Goal: Transaction & Acquisition: Purchase product/service

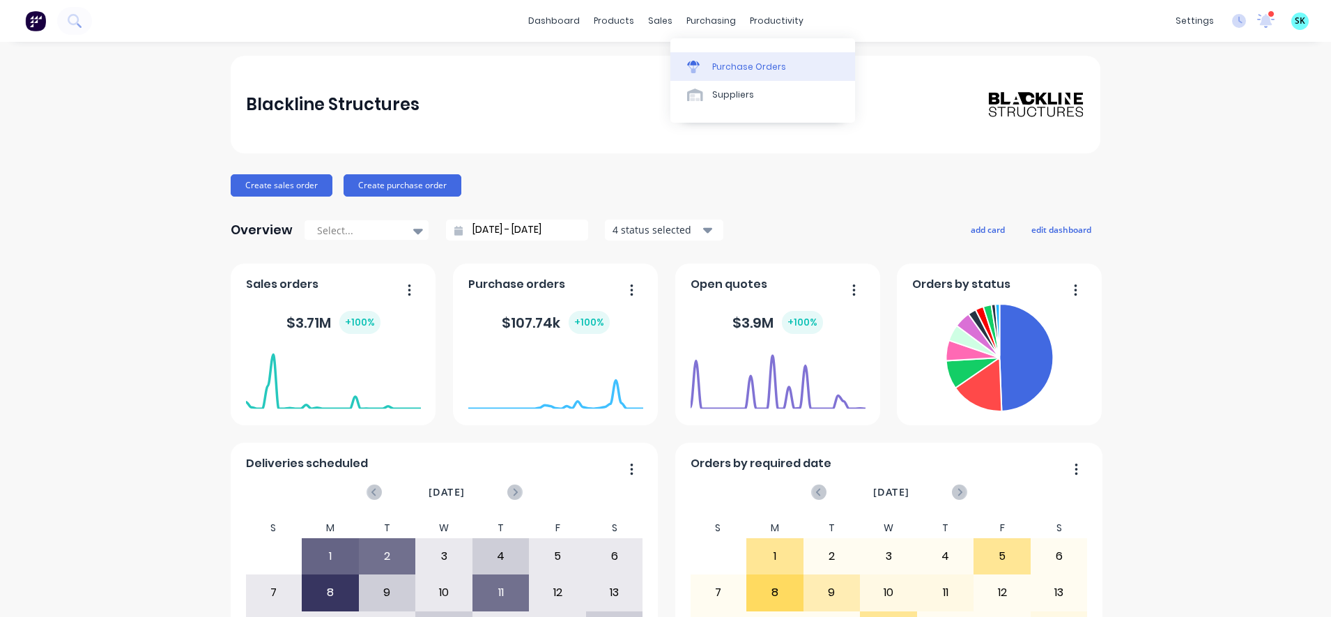
click at [688, 61] on icon at bounding box center [693, 67] width 13 height 13
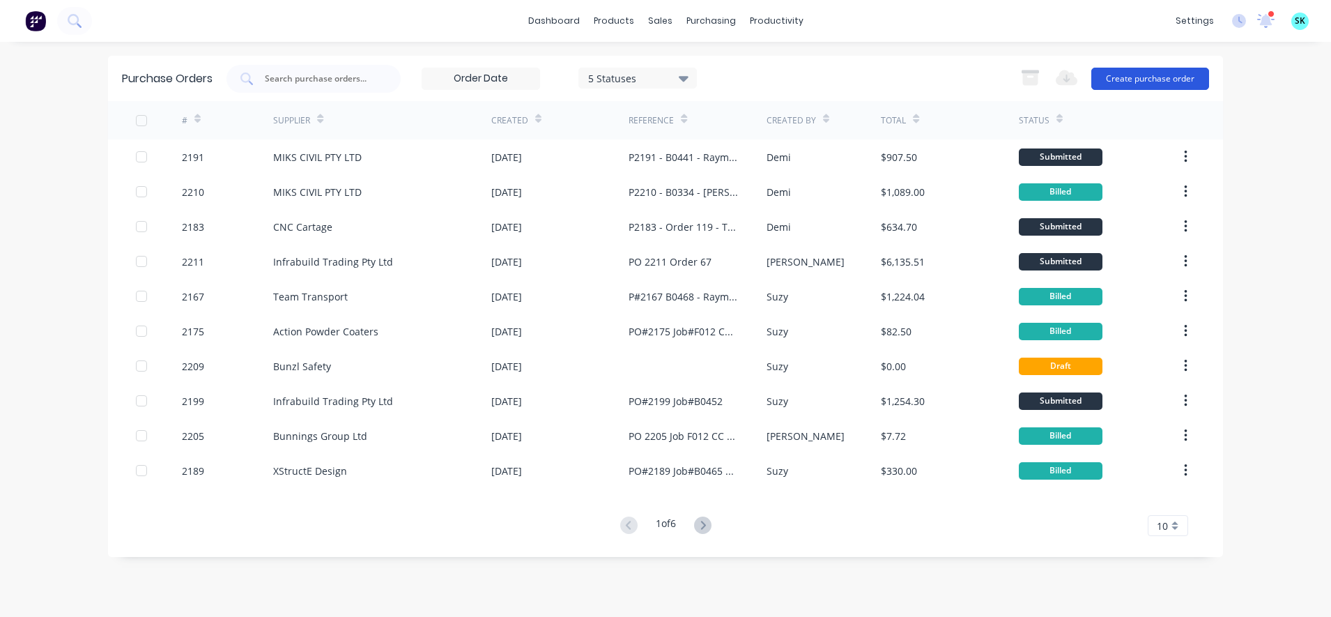
click at [1138, 77] on button "Create purchase order" at bounding box center [1150, 79] width 118 height 22
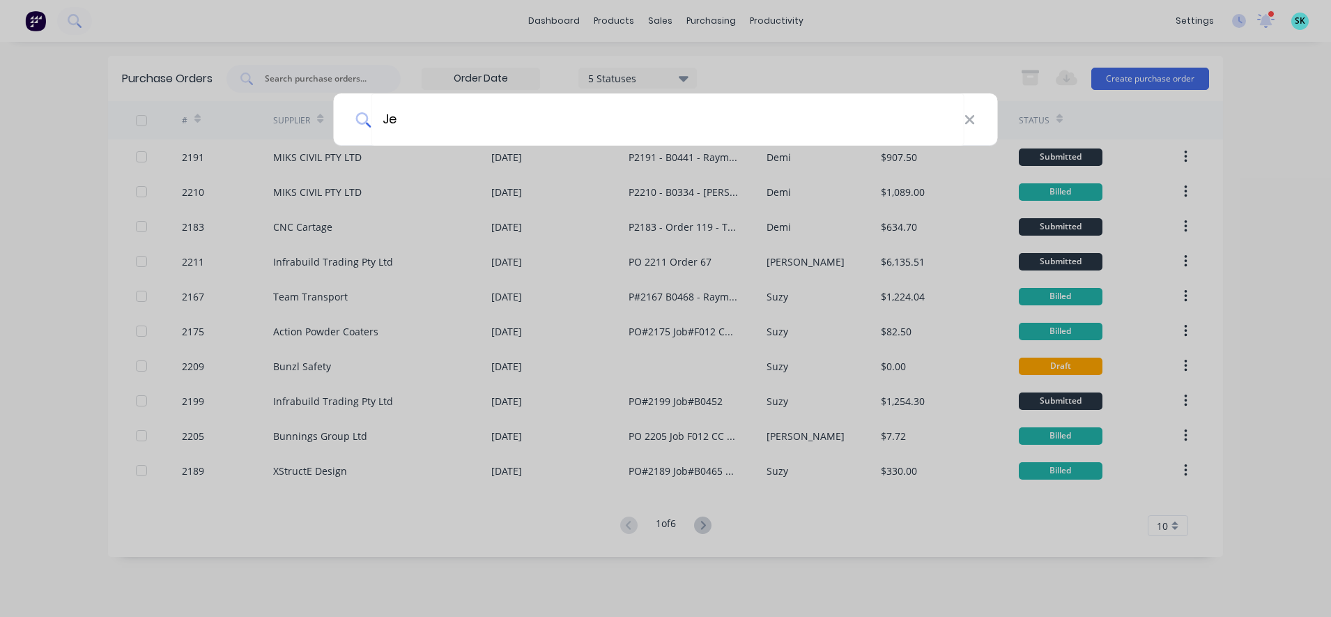
type input "Jer"
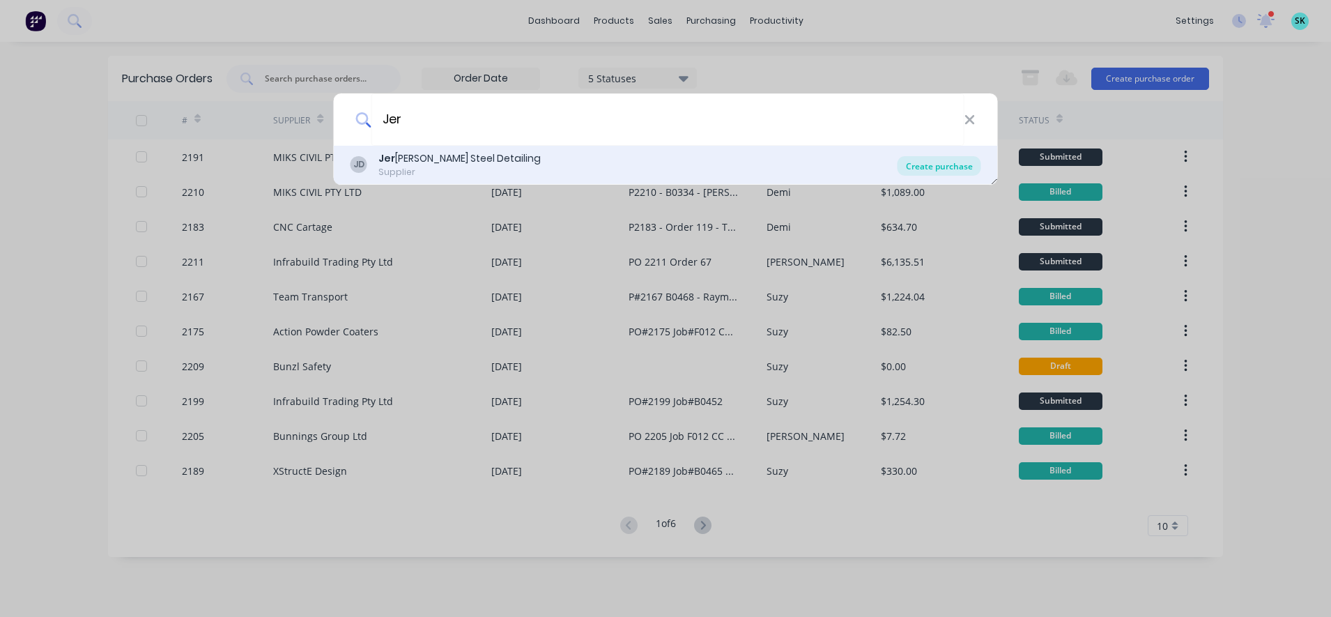
click at [937, 162] on div "Create purchase" at bounding box center [940, 166] width 84 height 20
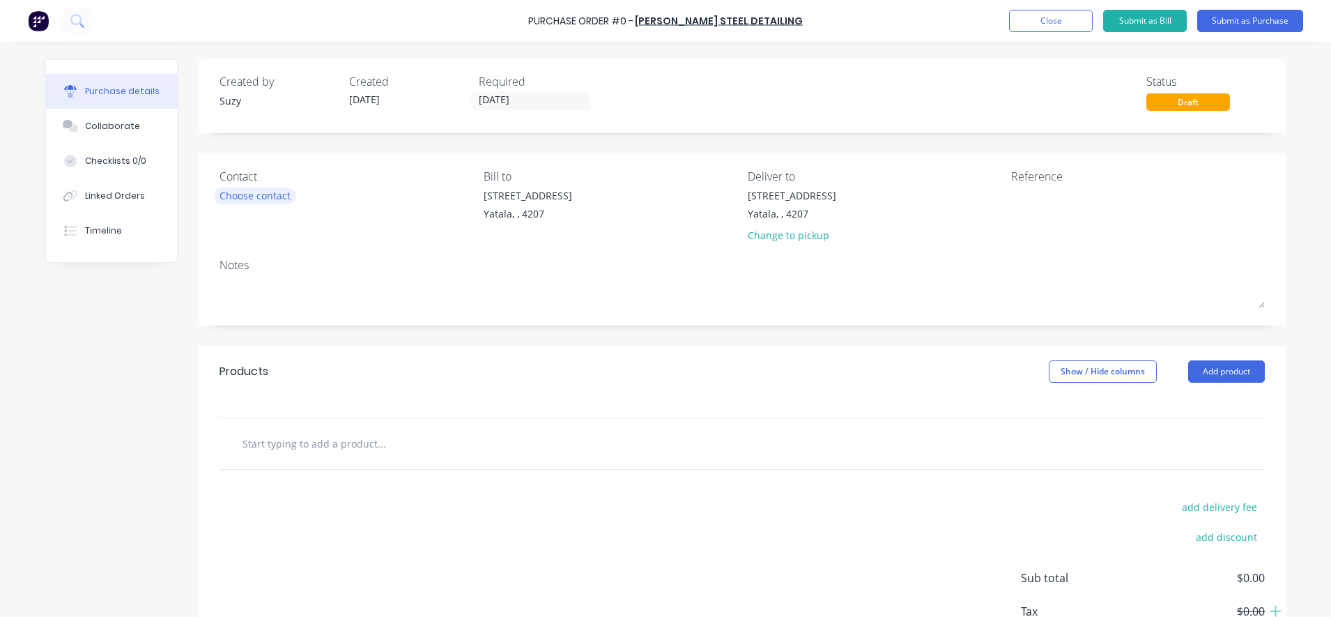
click at [234, 198] on div "Choose contact" at bounding box center [255, 195] width 71 height 15
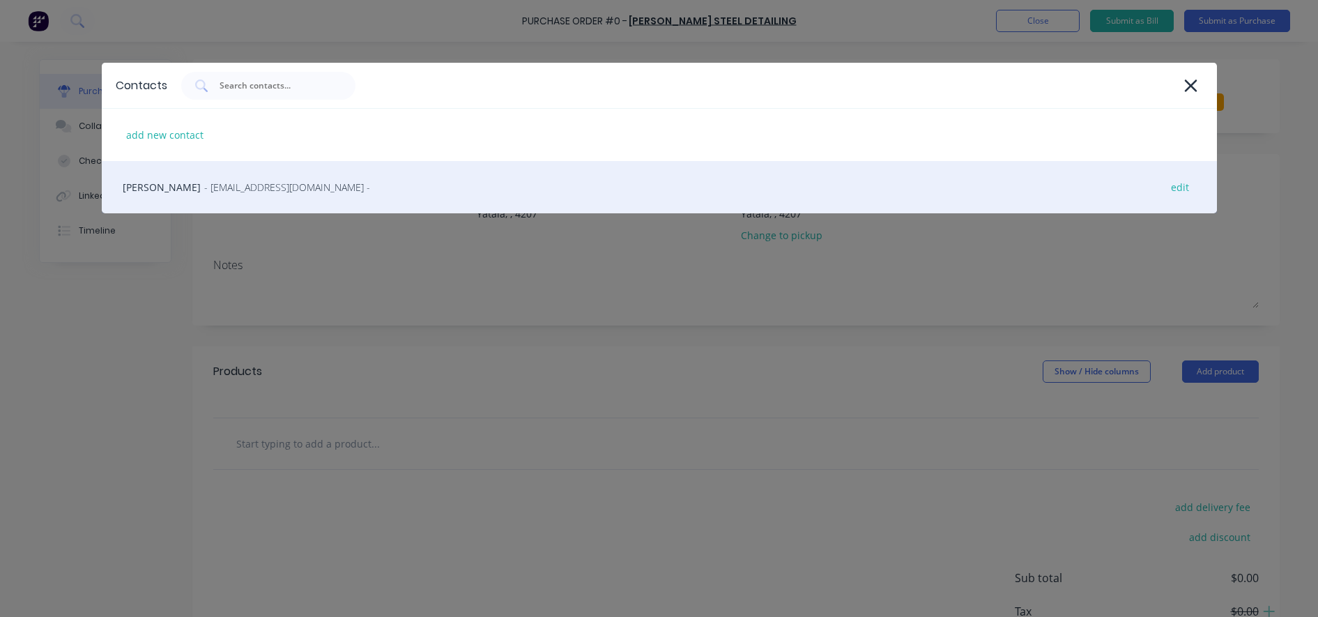
click at [204, 192] on span "- [EMAIL_ADDRESS][DOMAIN_NAME] -" at bounding box center [287, 187] width 166 height 15
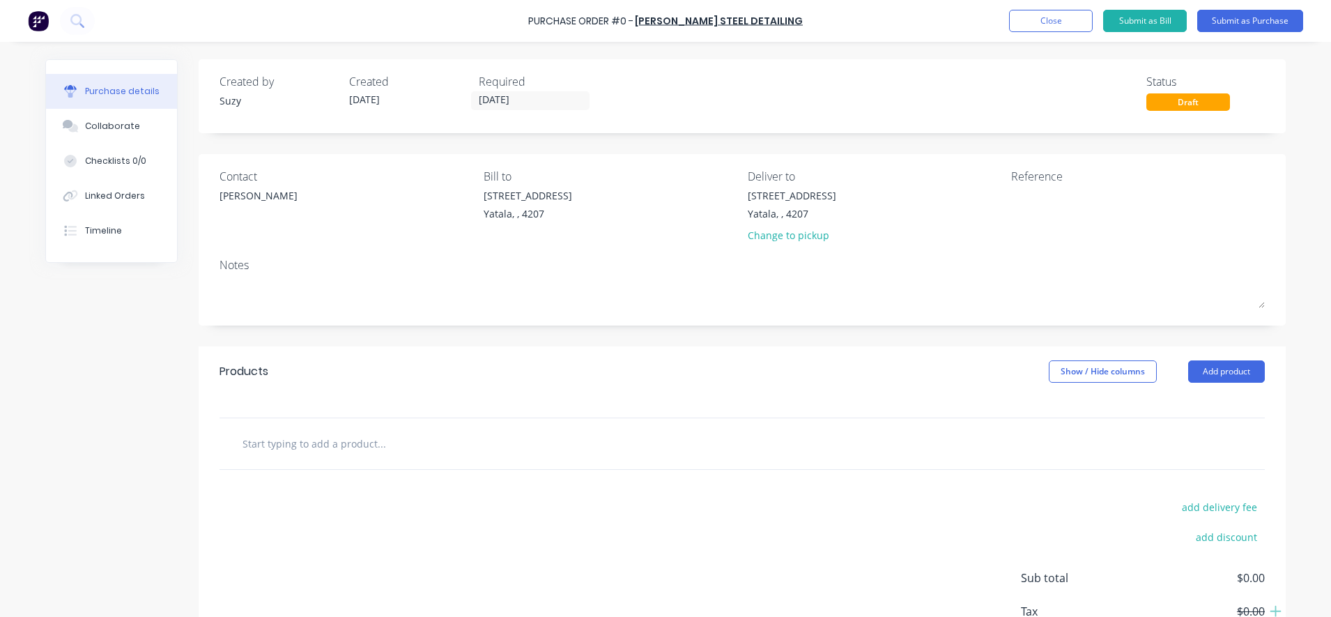
click at [256, 440] on input "text" at bounding box center [381, 443] width 279 height 28
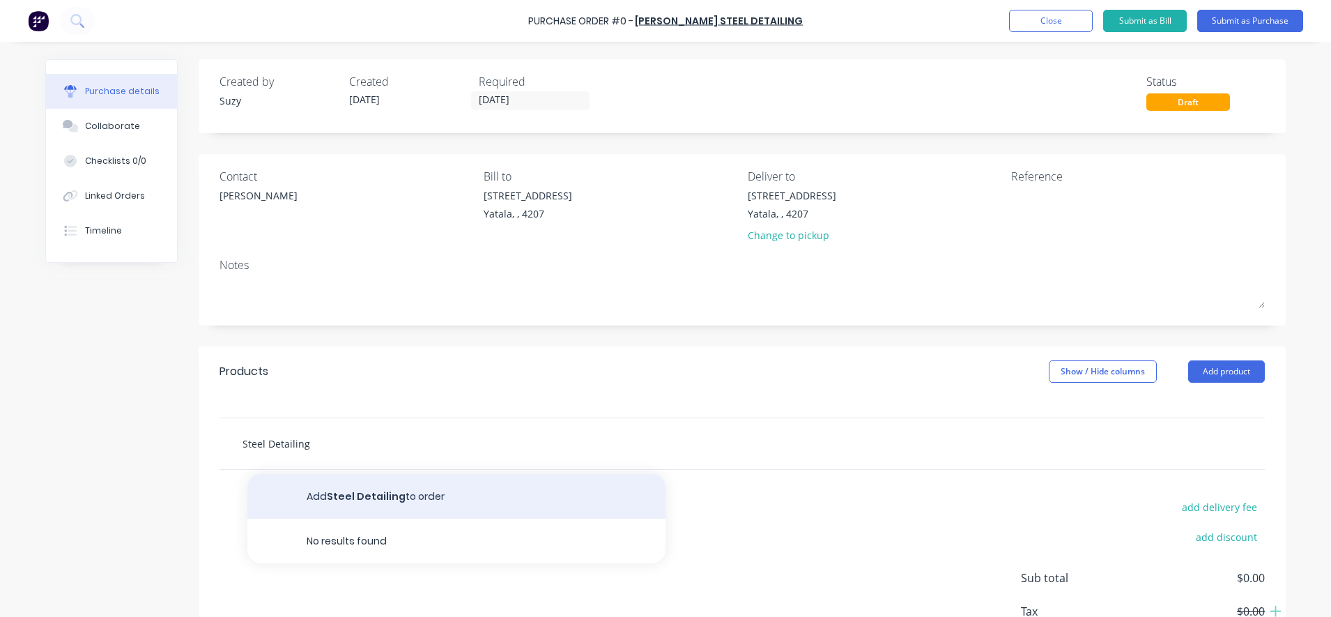
type input "Steel Detailing"
click at [296, 502] on button "Add Steel Detailing to order" at bounding box center [456, 496] width 418 height 45
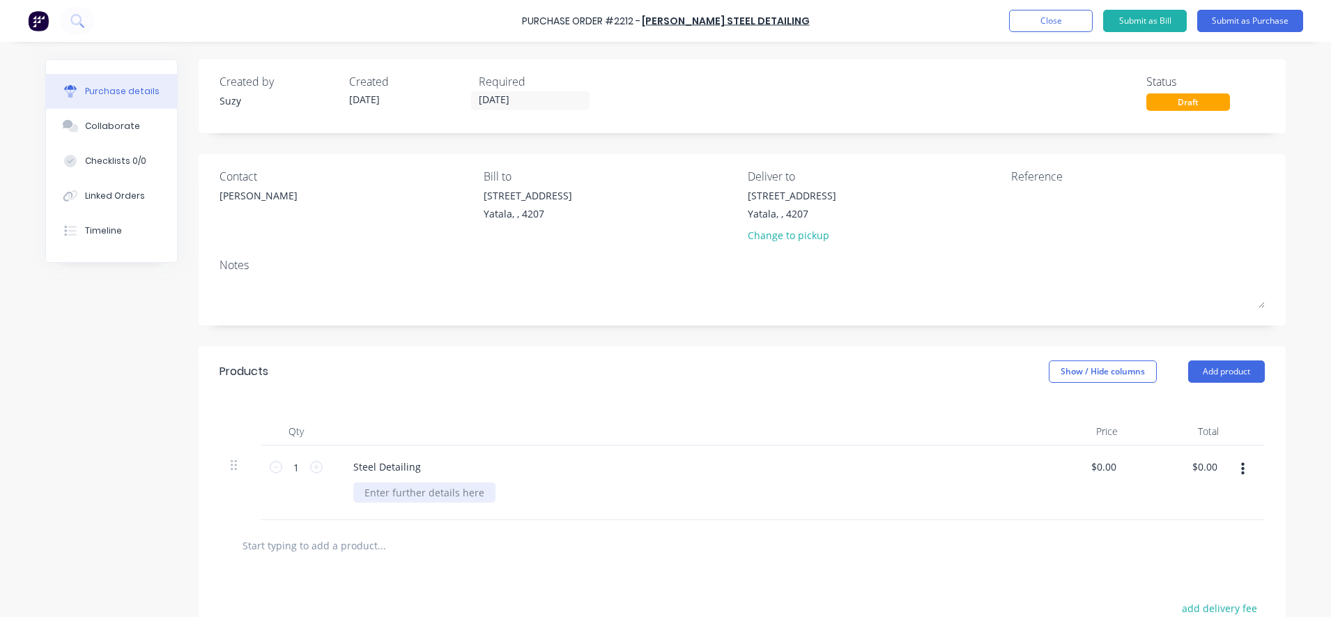
click at [410, 498] on div at bounding box center [424, 492] width 142 height 20
click at [682, 570] on div at bounding box center [742, 545] width 1045 height 51
click at [1090, 464] on input "0.0000" at bounding box center [1103, 466] width 32 height 20
drag, startPoint x: 1110, startPoint y: 469, endPoint x: 1042, endPoint y: 459, distance: 69.0
click at [1042, 459] on div "0.0000 0.0000" at bounding box center [1078, 482] width 101 height 75
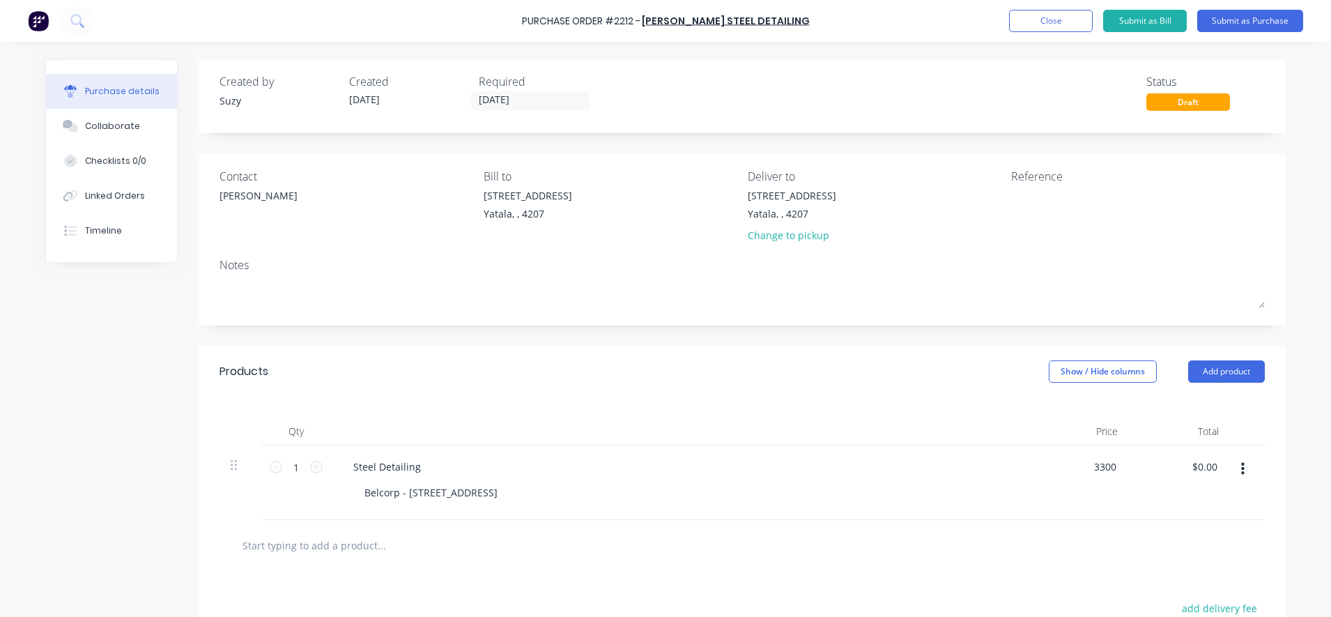
type input "$3,300.00"
click at [1038, 517] on div "$3,300.00 $3,300.00" at bounding box center [1078, 482] width 101 height 75
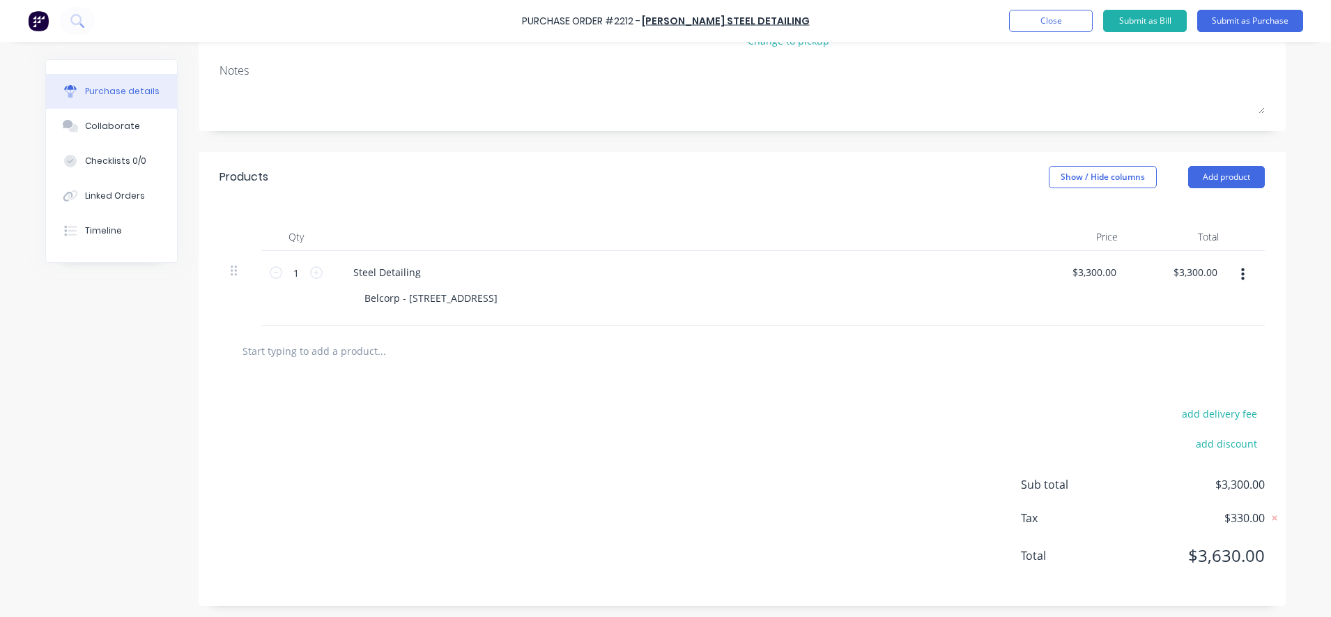
scroll to position [197, 0]
click at [1090, 277] on div "3300 3300" at bounding box center [1104, 269] width 29 height 20
click at [1100, 275] on input "3300" at bounding box center [1104, 269] width 29 height 20
type input "$3,200.00"
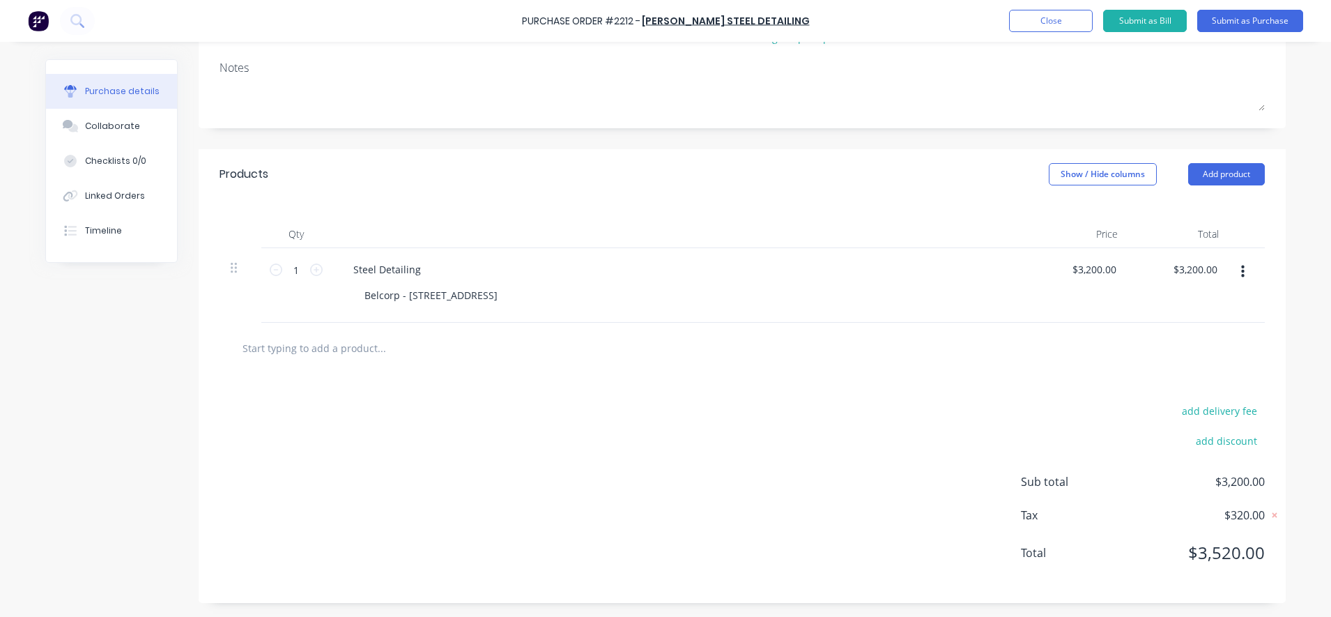
click at [1146, 357] on div at bounding box center [742, 348] width 1023 height 28
drag, startPoint x: 1110, startPoint y: 270, endPoint x: 1093, endPoint y: 272, distance: 17.6
click at [1093, 272] on input "3200" at bounding box center [1104, 269] width 29 height 20
type input "$3,150.00"
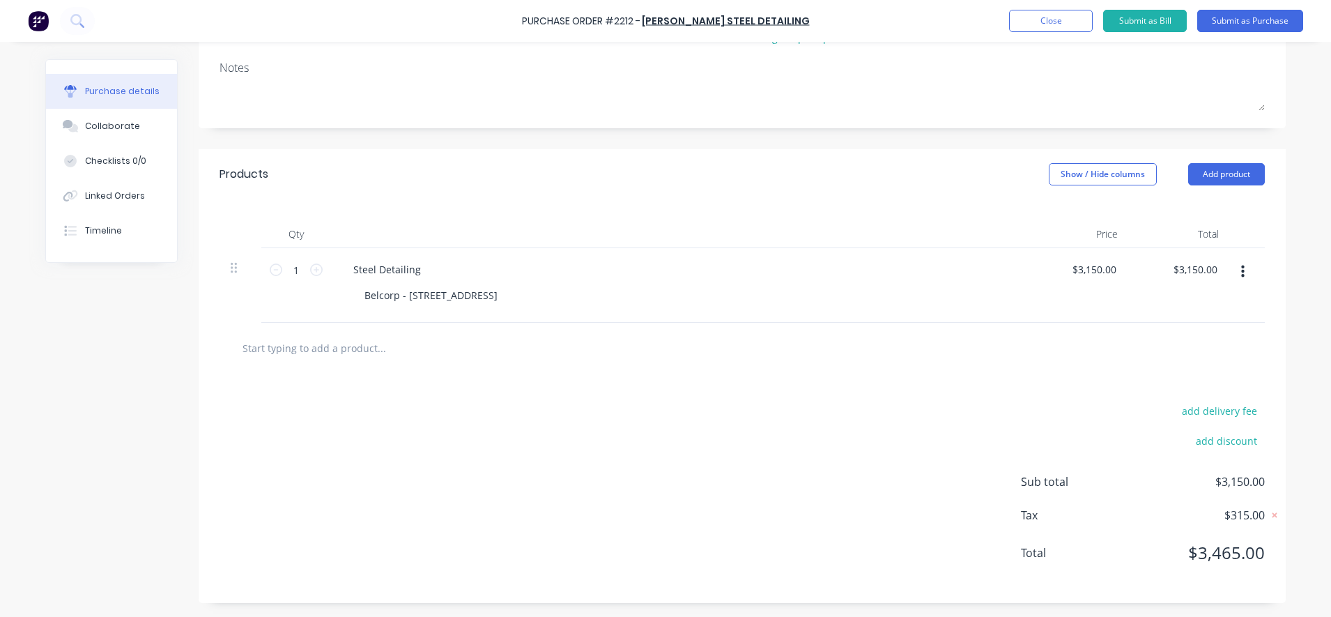
click at [1105, 314] on div "$3,150.00 $3,150.00" at bounding box center [1078, 285] width 101 height 75
click at [1110, 269] on div "$3,150.00 $3,150.00" at bounding box center [1096, 269] width 56 height 20
drag, startPoint x: 1110, startPoint y: 269, endPoint x: 1097, endPoint y: 270, distance: 13.3
click at [1097, 270] on input "3150" at bounding box center [1104, 269] width 29 height 20
type input "$3,175.00"
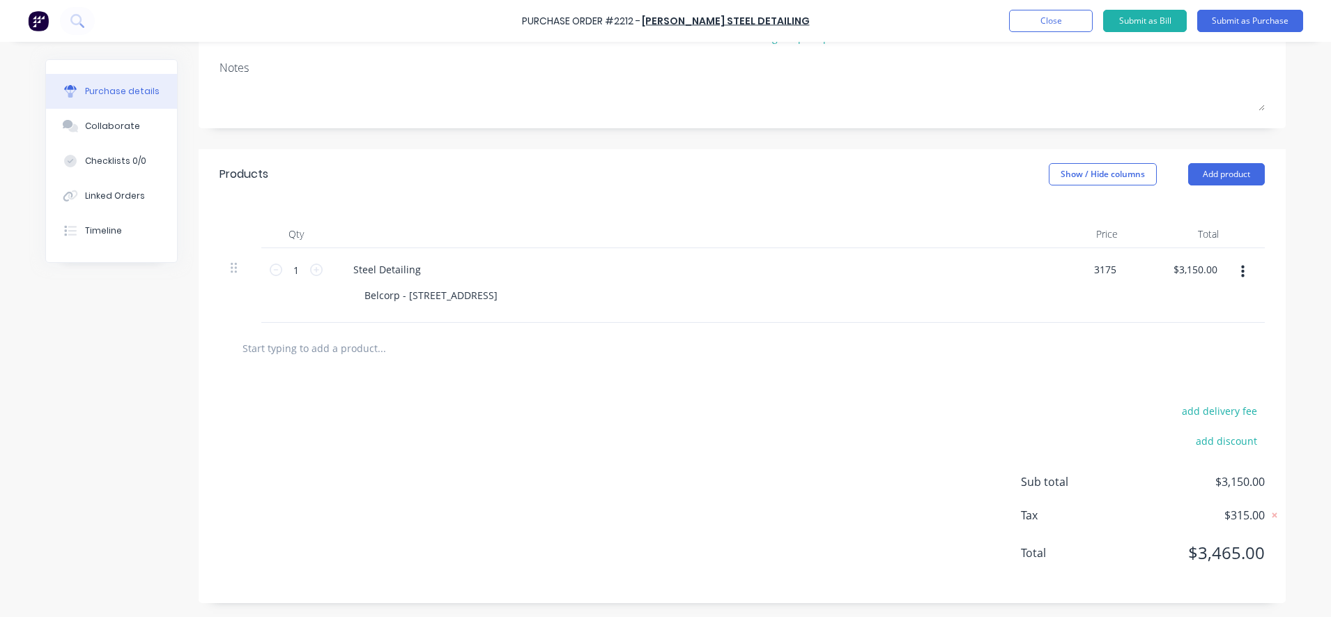
type input "$3,175.00"
click at [1169, 344] on div at bounding box center [742, 348] width 1023 height 28
click at [1112, 270] on input "$3,175.00" at bounding box center [1093, 269] width 51 height 20
type input "$3,177.00"
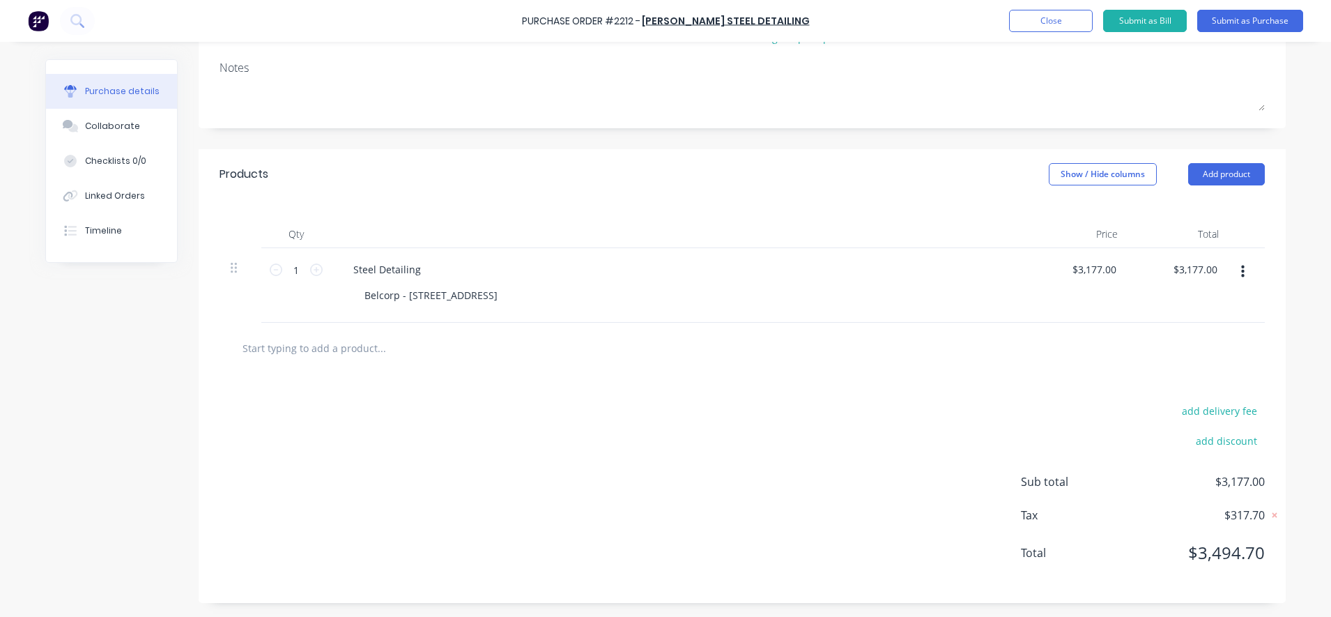
click at [1132, 372] on div at bounding box center [742, 348] width 1045 height 51
click at [1100, 270] on input "3177" at bounding box center [1104, 269] width 29 height 20
type input "$3,179.00"
click at [1095, 348] on div at bounding box center [742, 348] width 1023 height 28
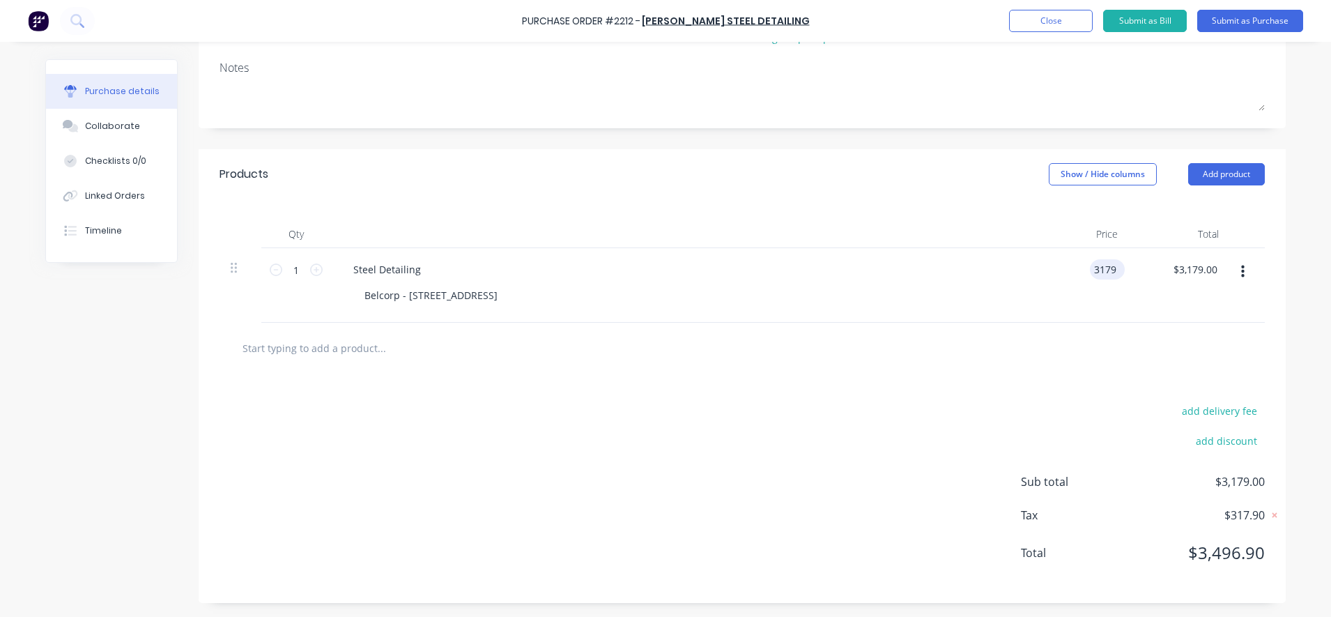
click at [1103, 275] on input "3179" at bounding box center [1104, 269] width 29 height 20
type input "$3,180.00"
click at [968, 421] on div "add delivery fee add discount Sub total $3,179.00 Tax $317.90 Total $3,496.90" at bounding box center [742, 488] width 1087 height 229
click at [1109, 271] on input "3180" at bounding box center [1093, 269] width 51 height 20
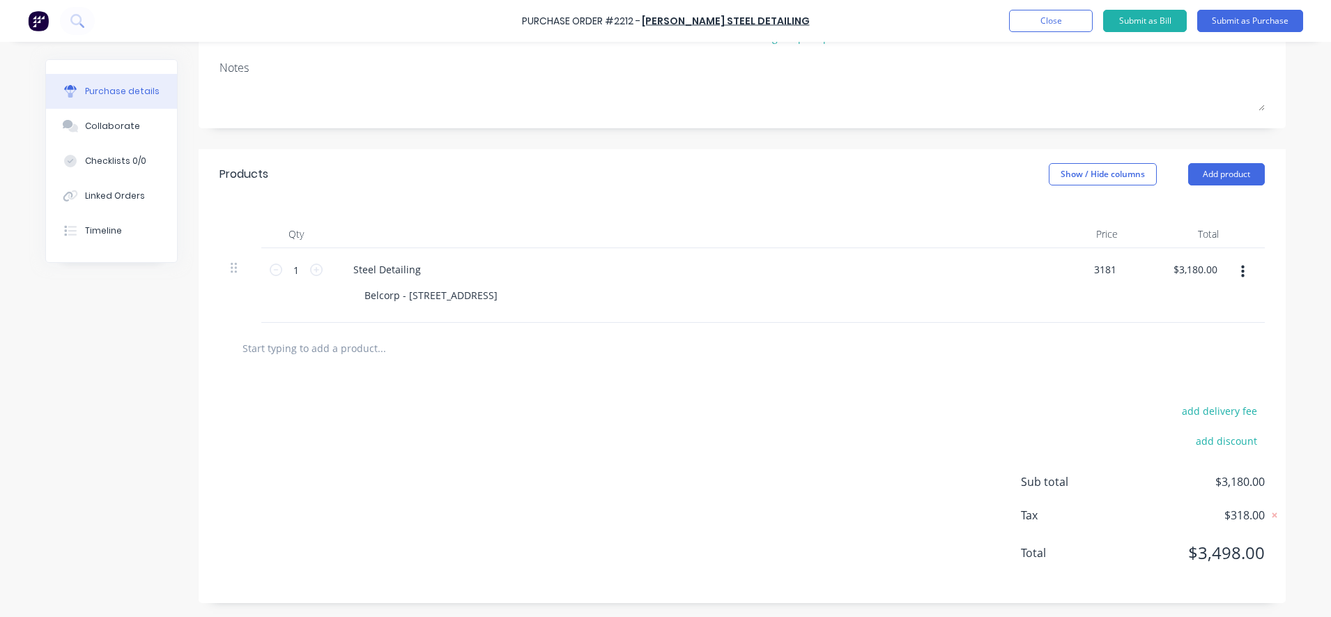
click at [1129, 314] on div "$3,180.00 $3,180.00" at bounding box center [1179, 285] width 101 height 75
type input "$3,181.00"
click at [1103, 272] on input "$3,181.00" at bounding box center [1093, 269] width 51 height 20
type input "$3,182.00"
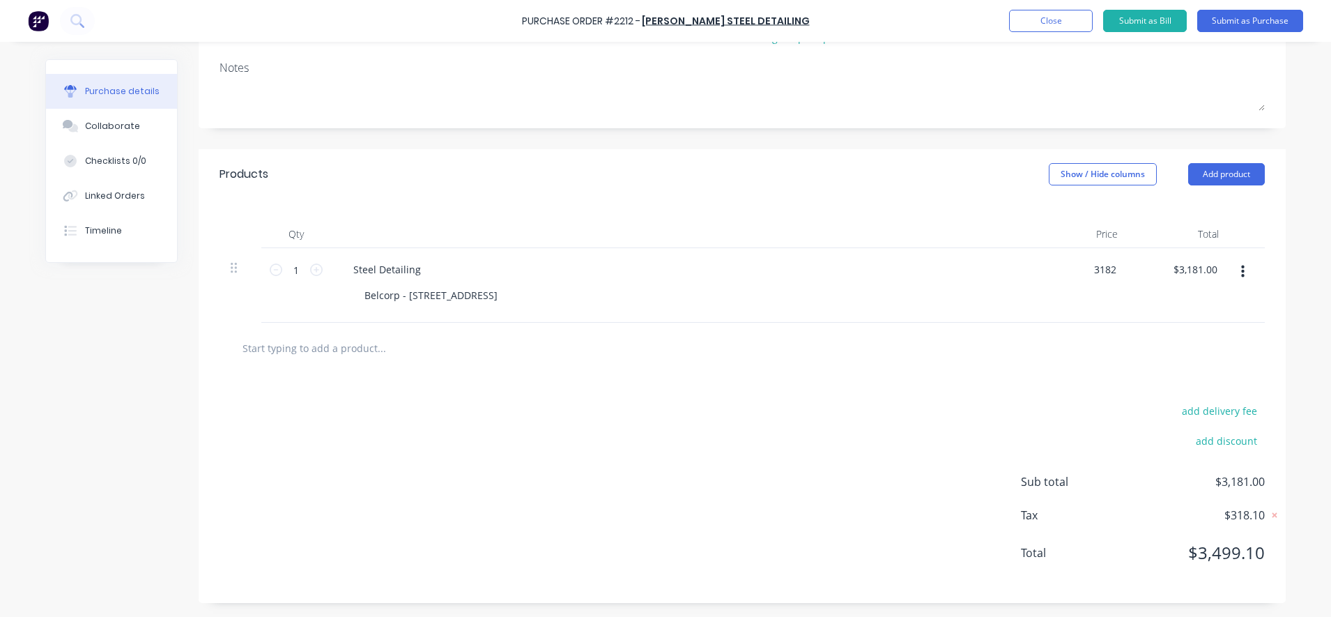
type input "$3,182.00"
click at [1094, 369] on div at bounding box center [742, 348] width 1045 height 51
click at [1098, 272] on input "$3,182.00" at bounding box center [1093, 269] width 51 height 20
type input "$3,181.50"
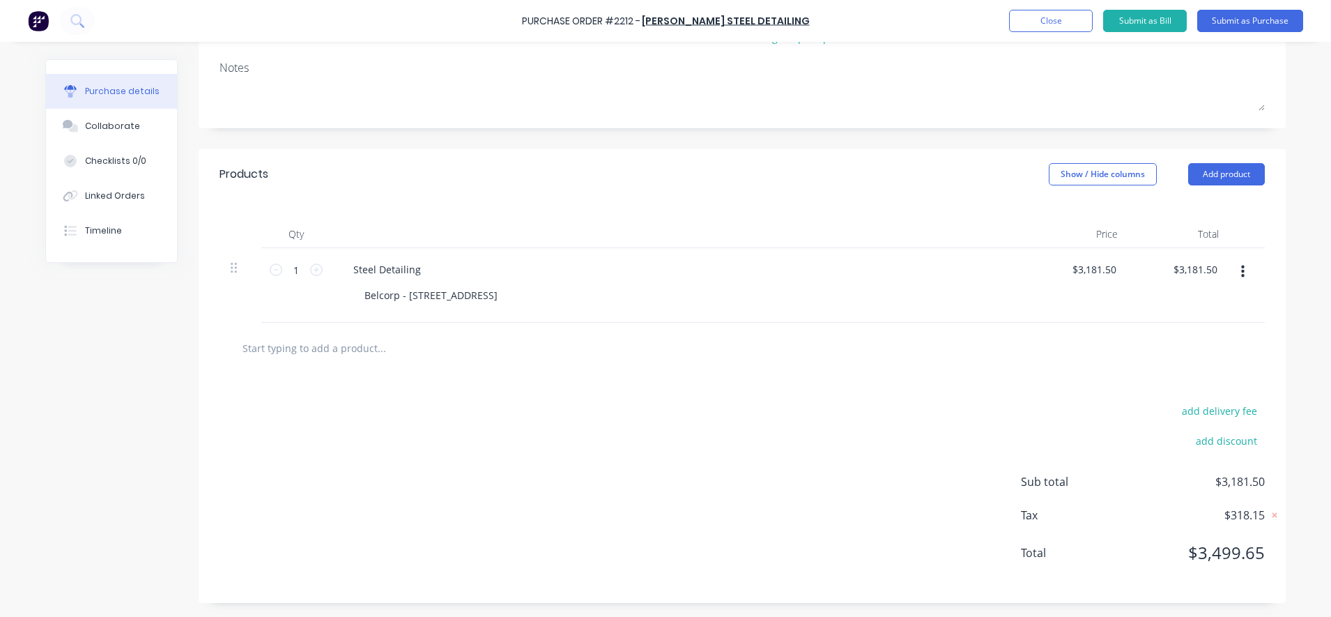
click at [1129, 321] on div "$3,181.50 $3,181.50" at bounding box center [1179, 285] width 101 height 75
click at [1092, 272] on input "3181.5" at bounding box center [1101, 269] width 38 height 20
click at [1114, 270] on div "$3,181.50 $3,181.50" at bounding box center [1096, 269] width 56 height 20
click at [1110, 269] on input "3181.5" at bounding box center [1093, 269] width 51 height 20
type input "$3,181.70"
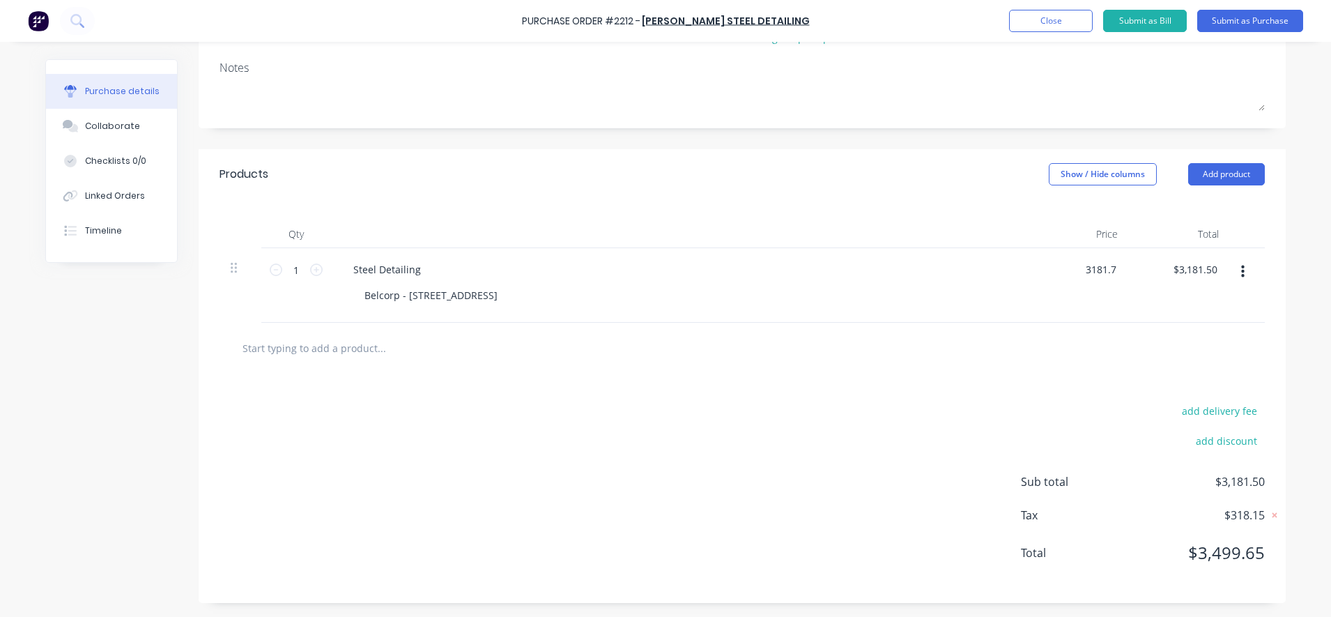
type input "$3,181.70"
click at [1029, 360] on div at bounding box center [742, 348] width 1023 height 28
click at [1102, 268] on input "3181.7" at bounding box center [1093, 269] width 51 height 20
type input "$3,181.90"
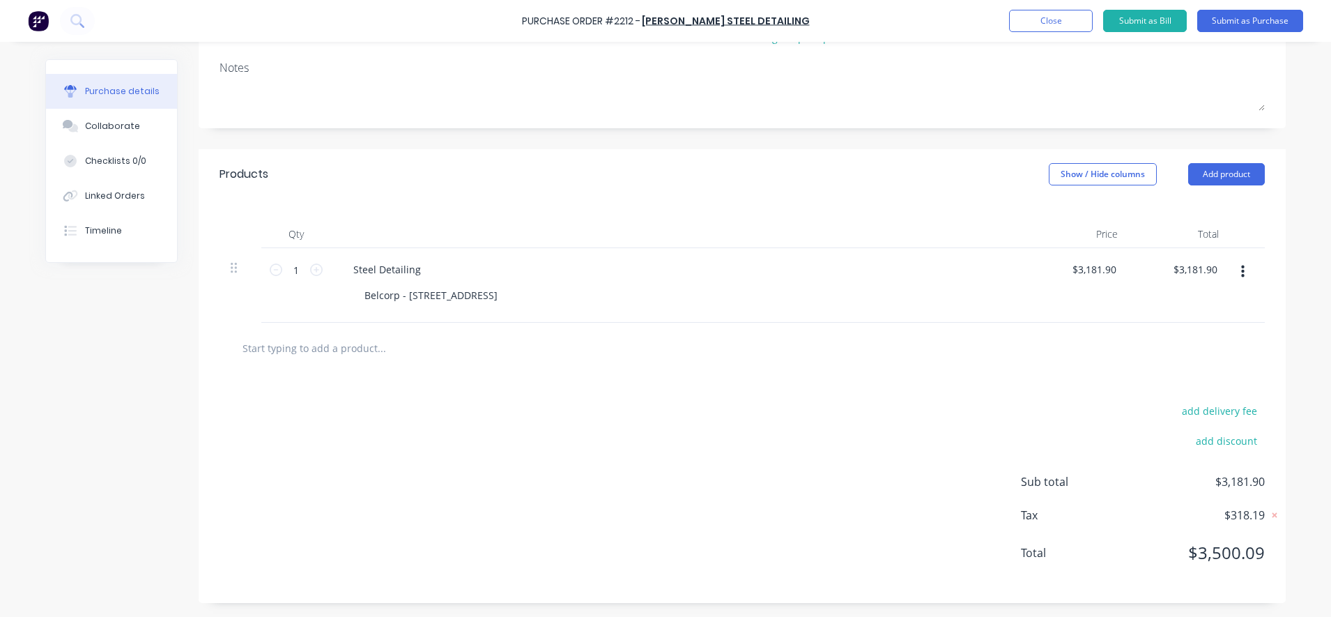
click at [1159, 345] on div at bounding box center [742, 348] width 1023 height 28
click at [1108, 272] on input "3181.9" at bounding box center [1093, 269] width 51 height 20
type input "$3,181.85"
click at [1066, 367] on div at bounding box center [742, 348] width 1045 height 51
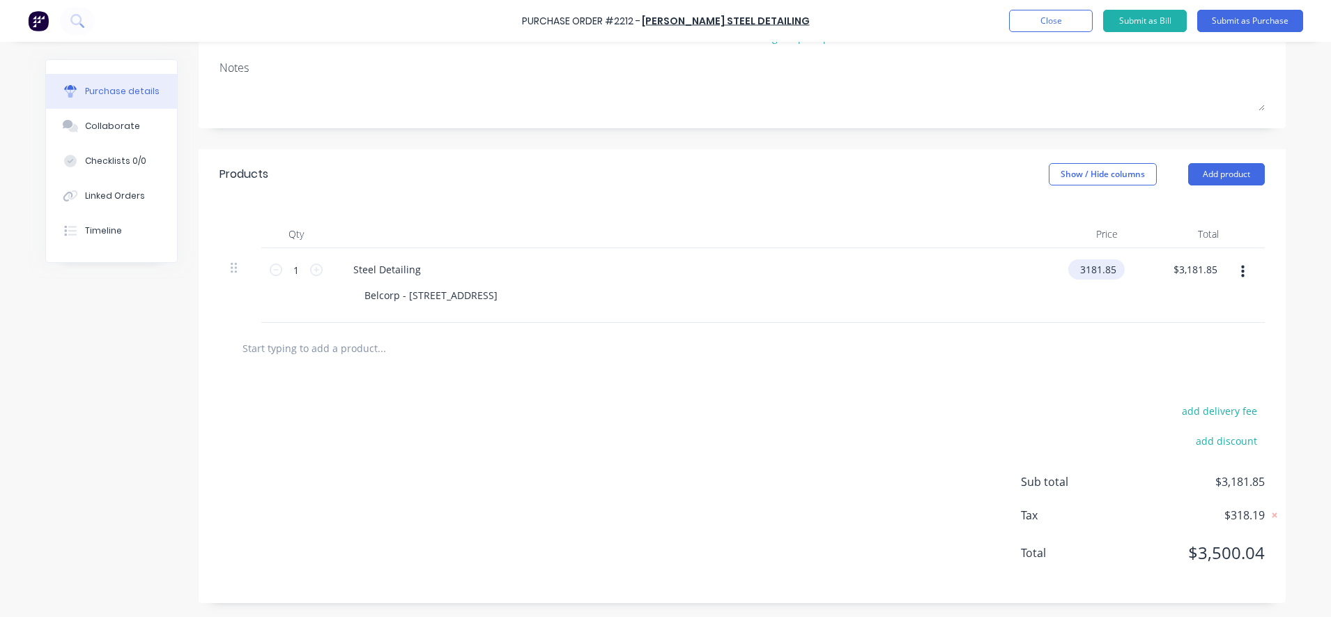
click at [1105, 268] on input "3181.85" at bounding box center [1093, 269] width 51 height 20
type input "$3,181.81"
click at [1126, 345] on div at bounding box center [742, 348] width 1023 height 28
click at [1114, 270] on div "$3,181.81 $3,181.81" at bounding box center [1096, 269] width 56 height 20
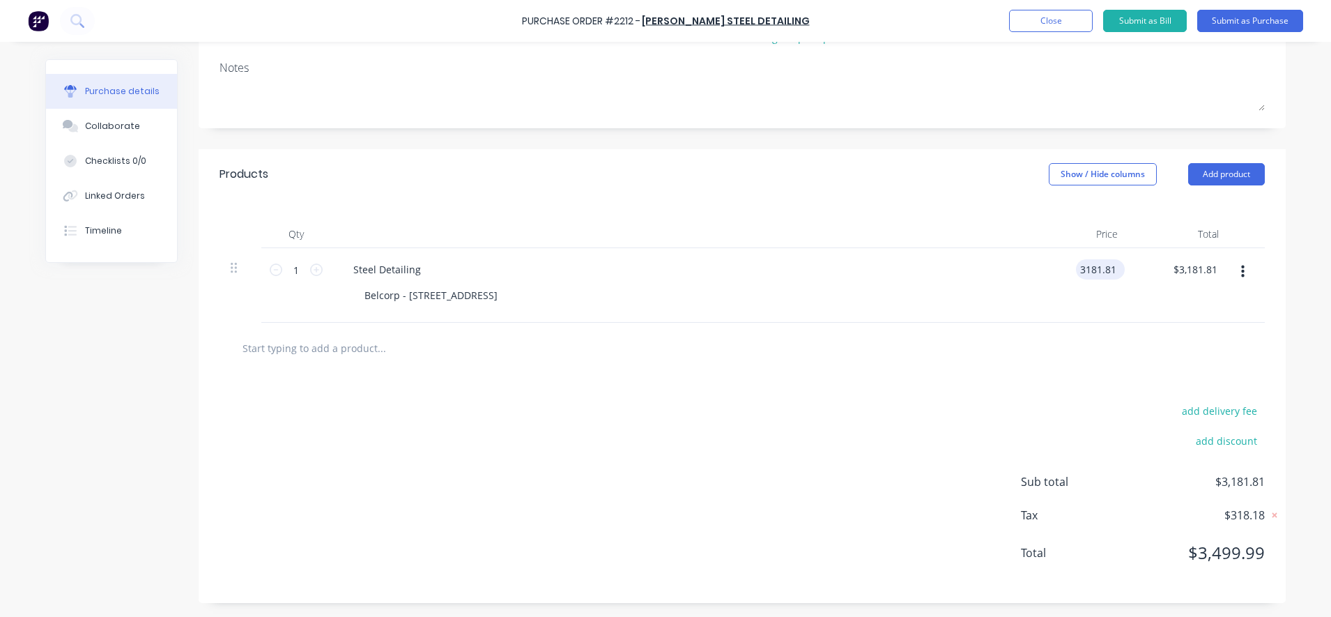
click at [1111, 270] on input "3181.81" at bounding box center [1097, 269] width 43 height 20
type input "$3,181.82"
click at [1230, 386] on div "add delivery fee add discount Sub total $3,181.81 Tax $318.18 Total $3,499.99" at bounding box center [742, 488] width 1087 height 229
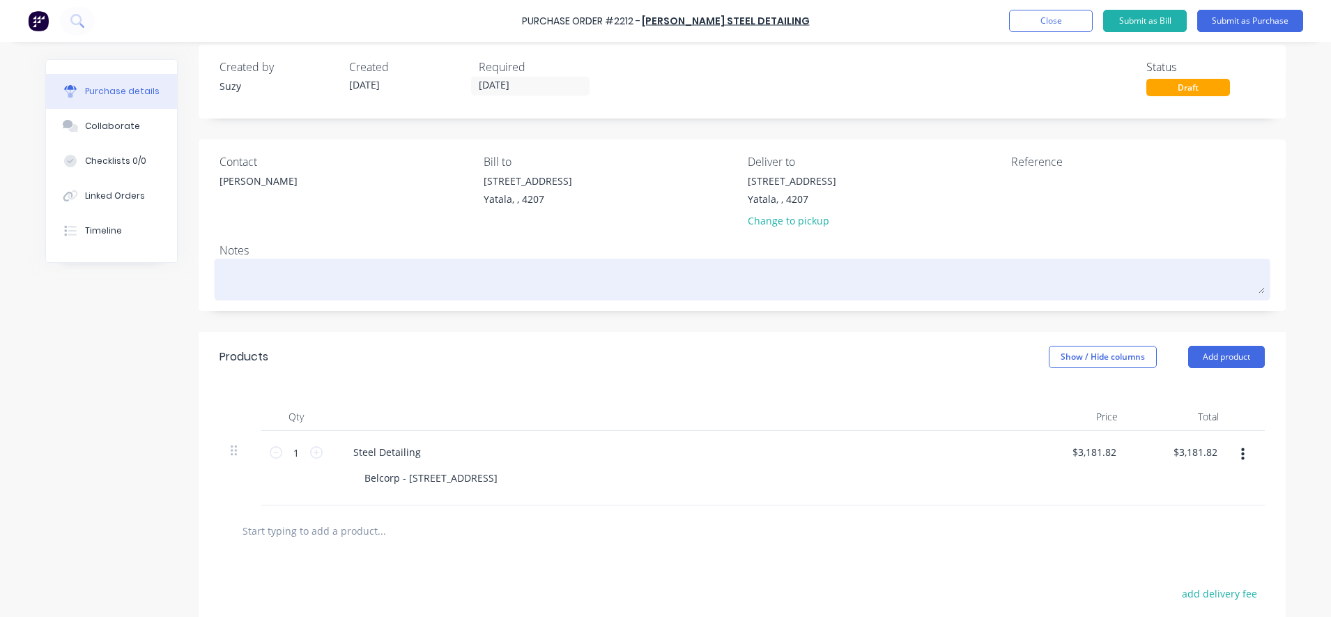
scroll to position [0, 0]
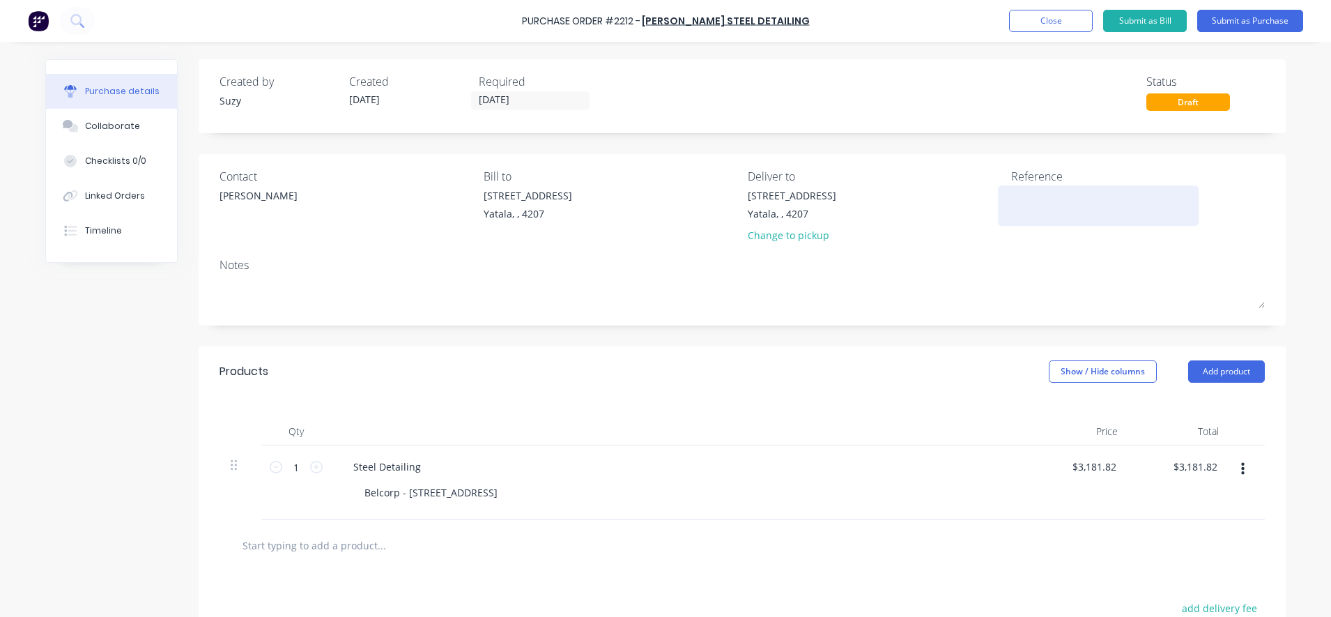
click at [1038, 201] on textarea at bounding box center [1098, 203] width 174 height 31
type textarea "Job# B0457 CC#305"
type textarea "x"
type textarea "Job# B0457 CC#305"
click at [782, 316] on div "Contact [PERSON_NAME] [PERSON_NAME] to [STREET_ADDRESS] Deliver to [STREET_ADDR…" at bounding box center [742, 239] width 1087 height 171
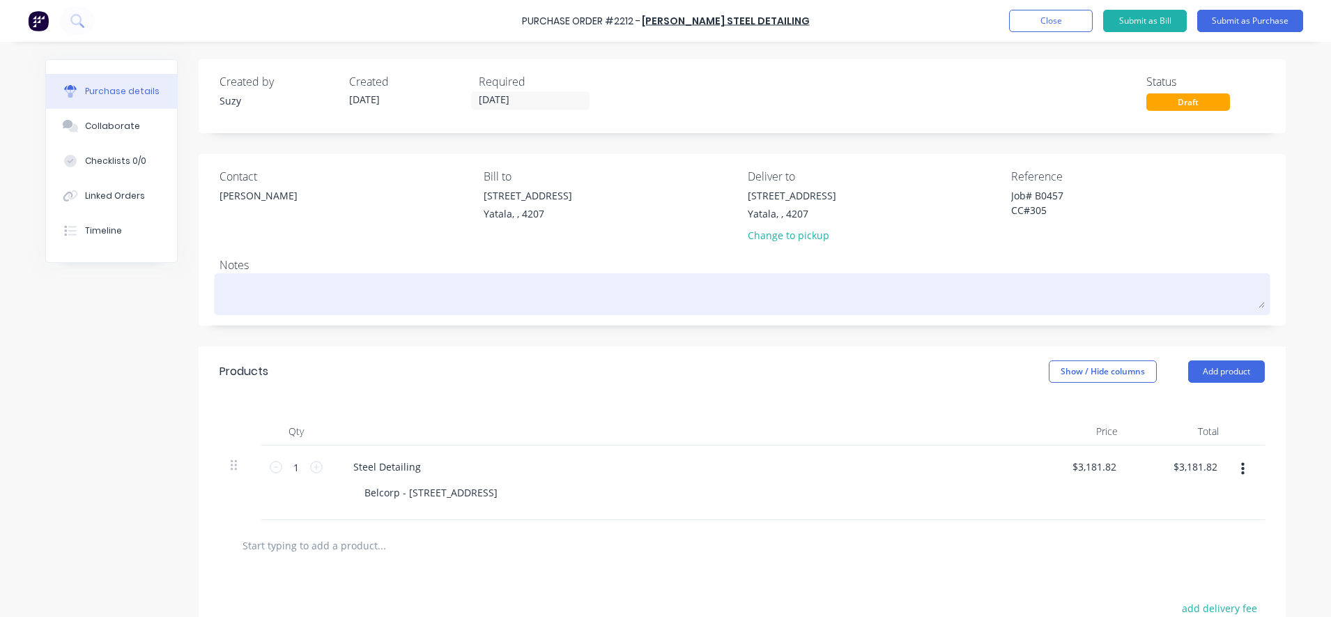
click at [260, 299] on textarea at bounding box center [742, 292] width 1045 height 31
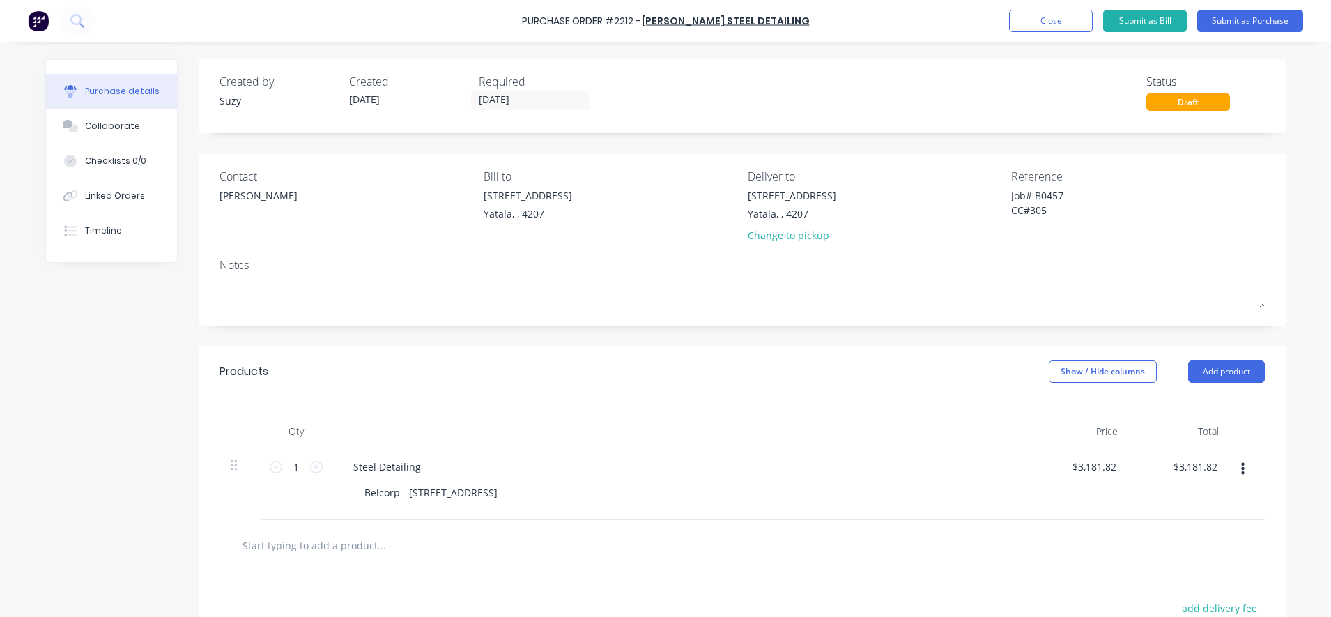
click at [284, 550] on input "text" at bounding box center [381, 545] width 279 height 28
type textarea "x"
type input "B"
type textarea "x"
type input "Ba"
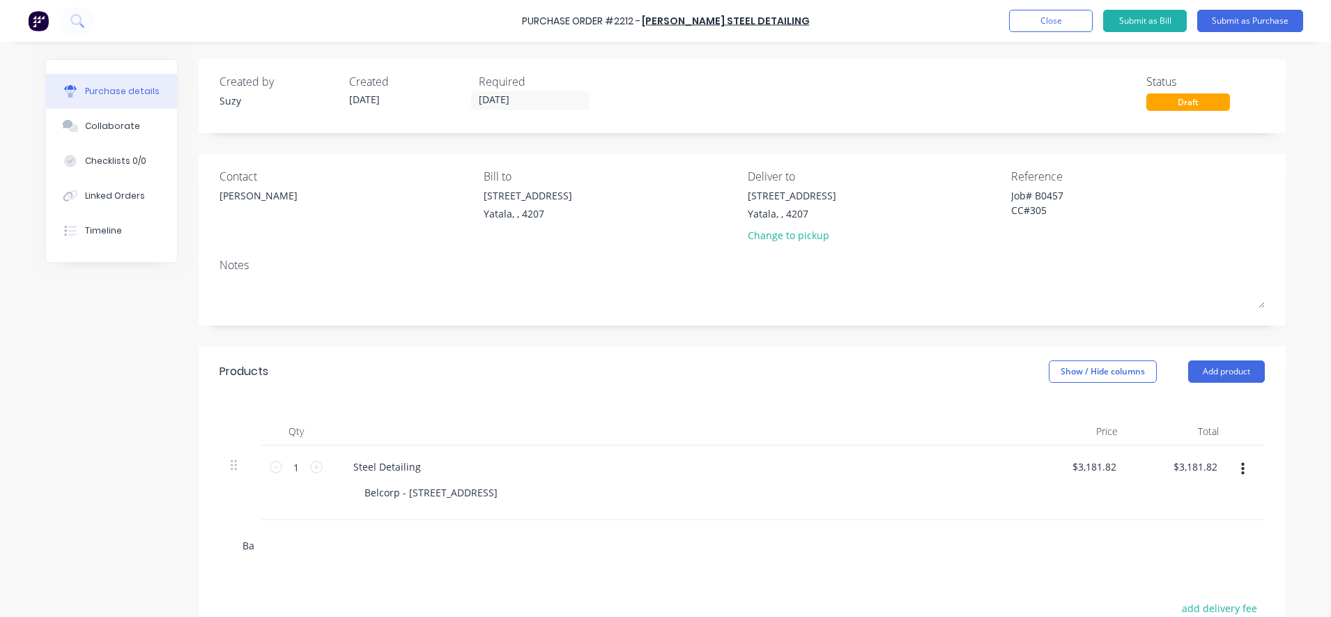
type textarea "x"
type input "Ban"
type textarea "x"
type input "Bank"
type textarea "x"
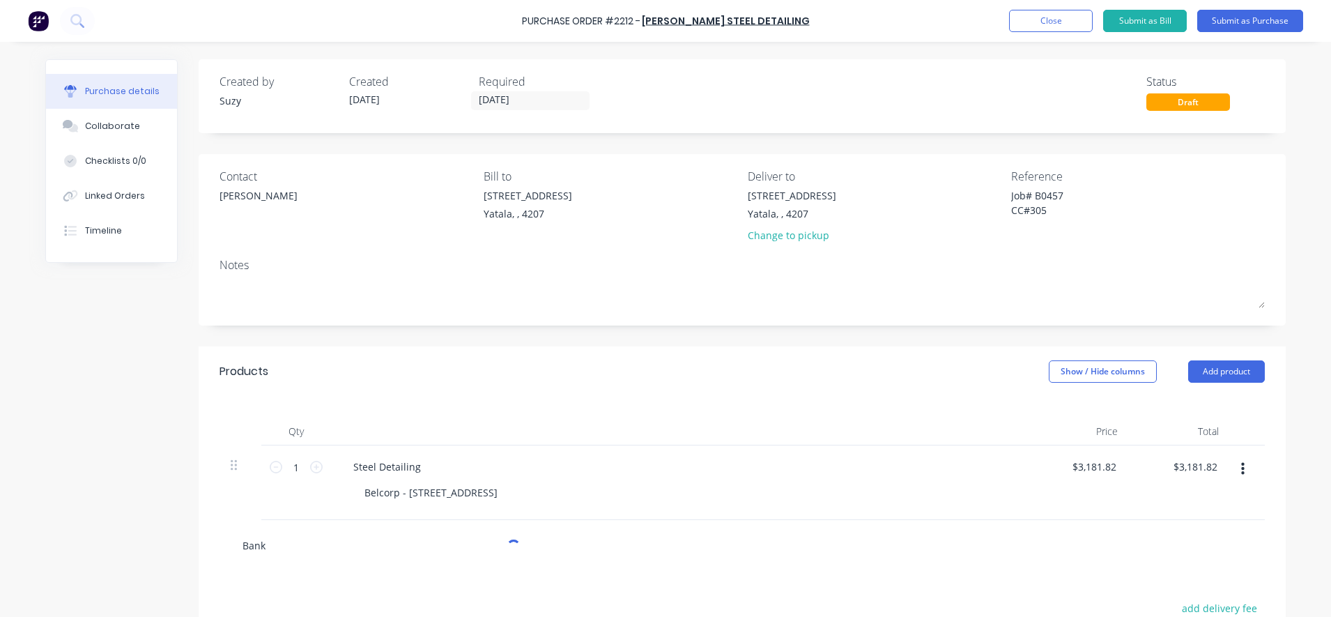
type input "Bank F"
type textarea "x"
type input "Bank Fe"
type textarea "x"
type input "Bank Fee"
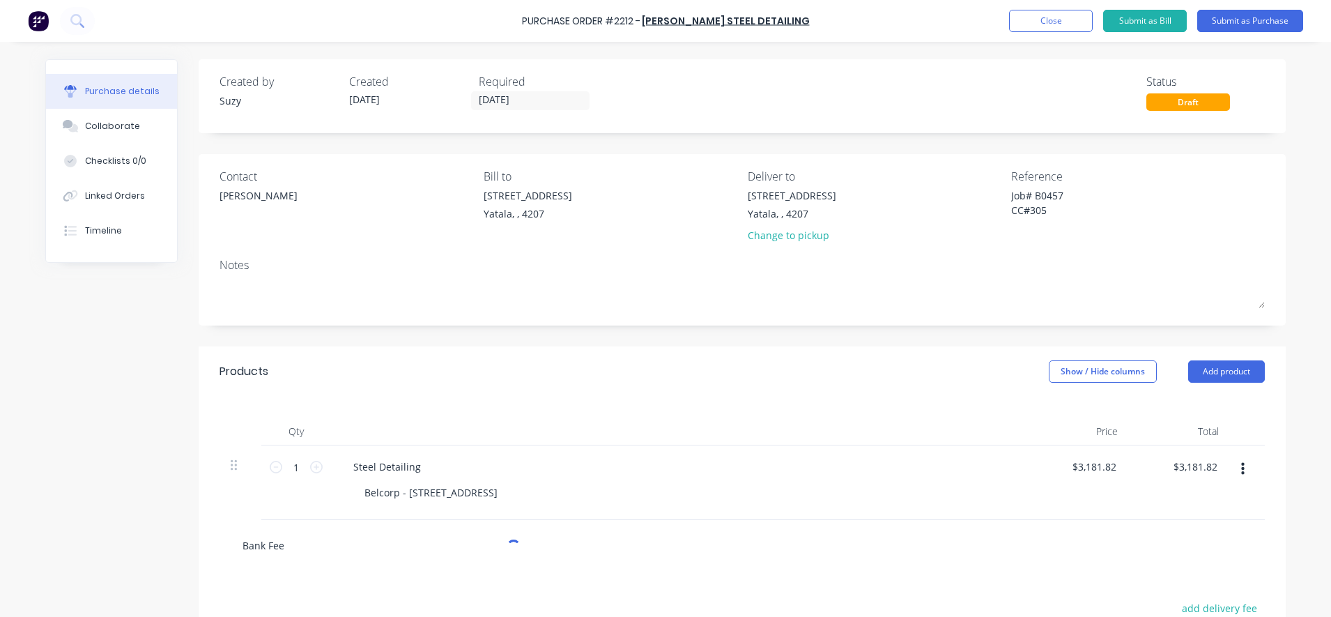
type textarea "x"
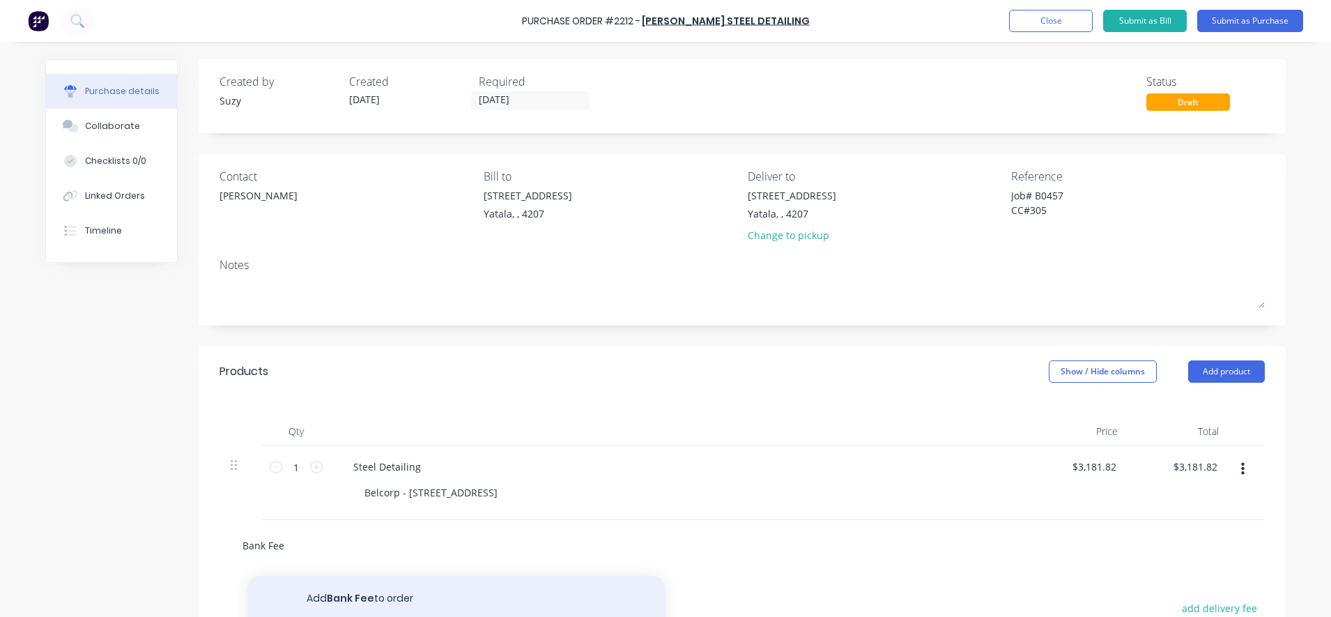
type input "Bank Fee"
click at [348, 610] on button "Add Bank Fee to order" at bounding box center [456, 598] width 418 height 45
type textarea "x"
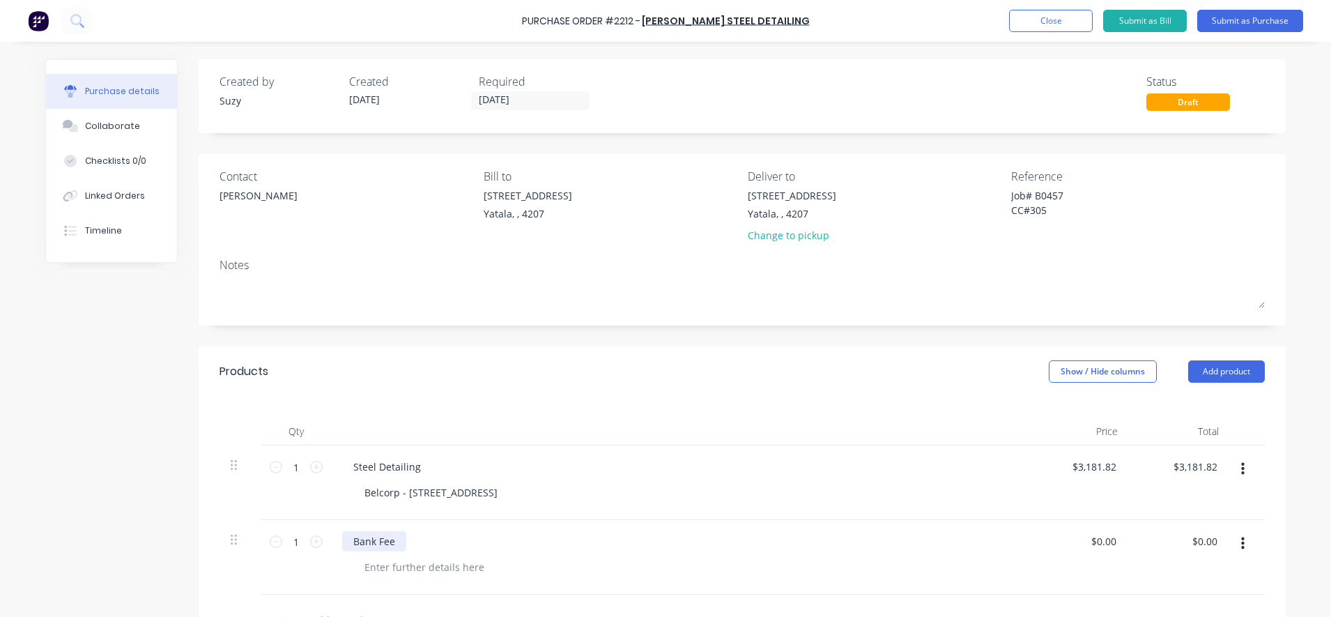
type textarea "x"
click at [345, 538] on div "Bank Fee" at bounding box center [374, 541] width 64 height 20
click at [451, 546] on div "International Bank Fee" at bounding box center [406, 541] width 128 height 20
type textarea "x"
click at [439, 575] on div at bounding box center [424, 567] width 142 height 20
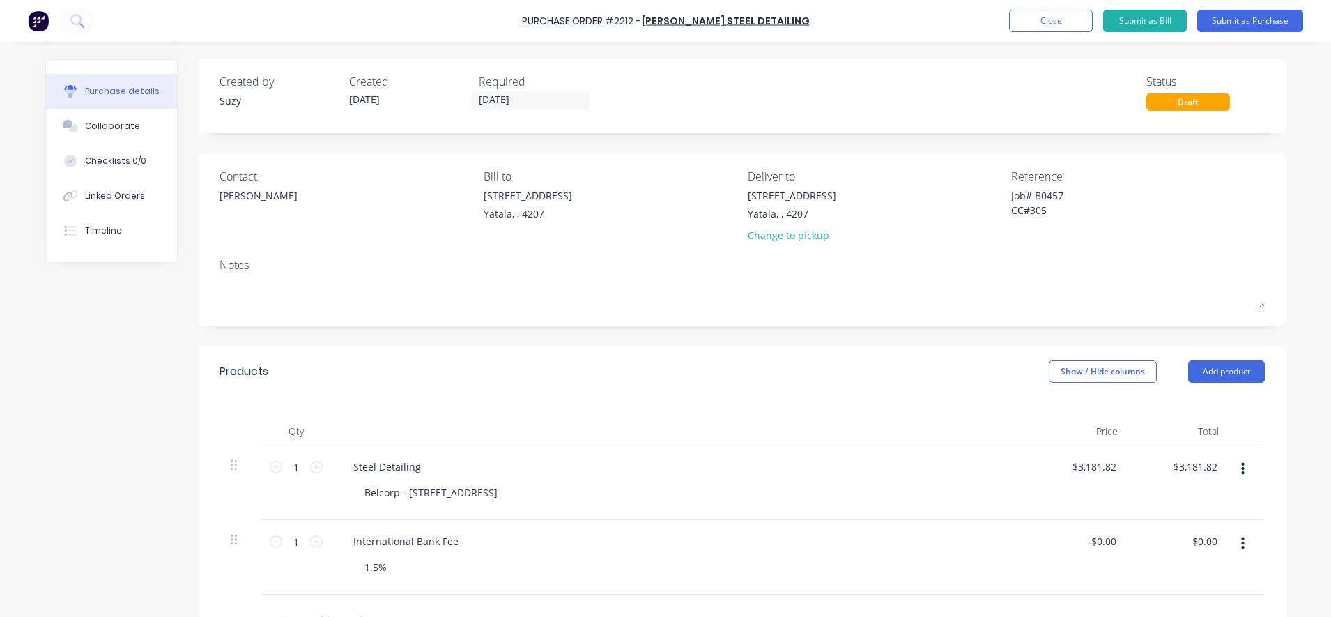
click at [439, 592] on div "International Bank Fee 1.5%" at bounding box center [679, 557] width 697 height 75
type textarea "x"
type input "0.00"
click at [1084, 542] on div "0.00 $0.00" at bounding box center [1078, 557] width 101 height 75
type textarea "x"
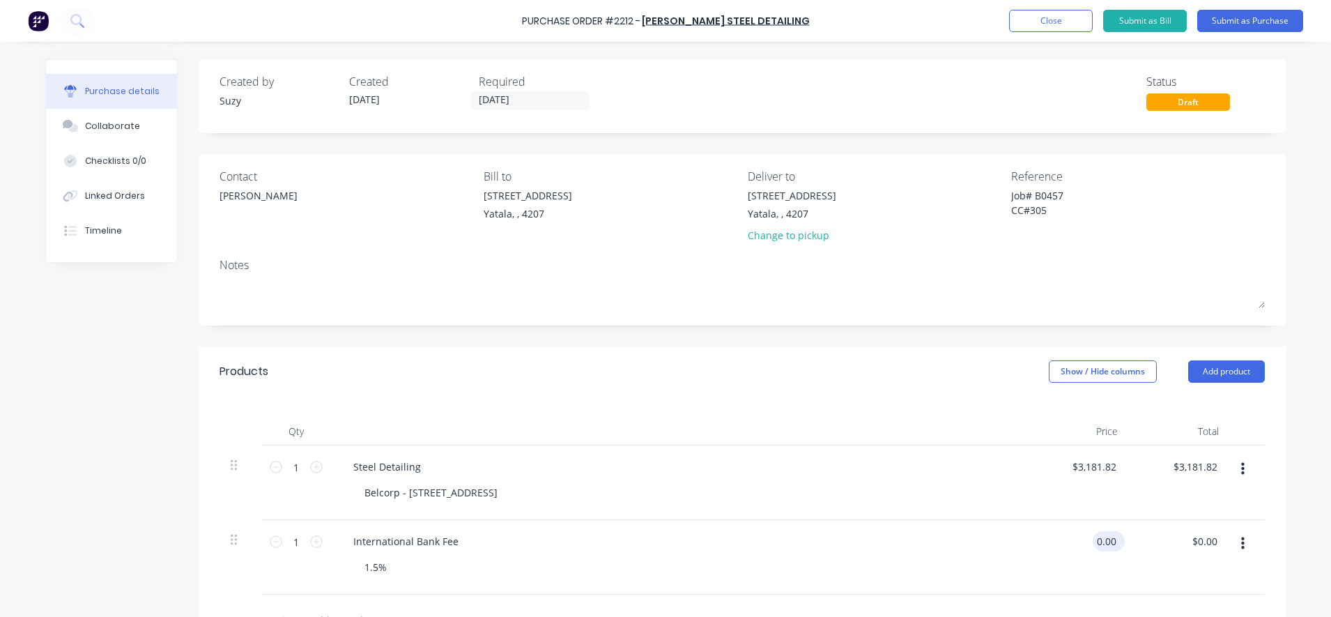
type input "$0.00"
click at [1115, 541] on div "$0.00 0.00" at bounding box center [1109, 541] width 32 height 20
type textarea "x"
drag, startPoint x: 1109, startPoint y: 541, endPoint x: 1091, endPoint y: 541, distance: 17.4
click at [1091, 541] on div "0 0" at bounding box center [1078, 557] width 101 height 75
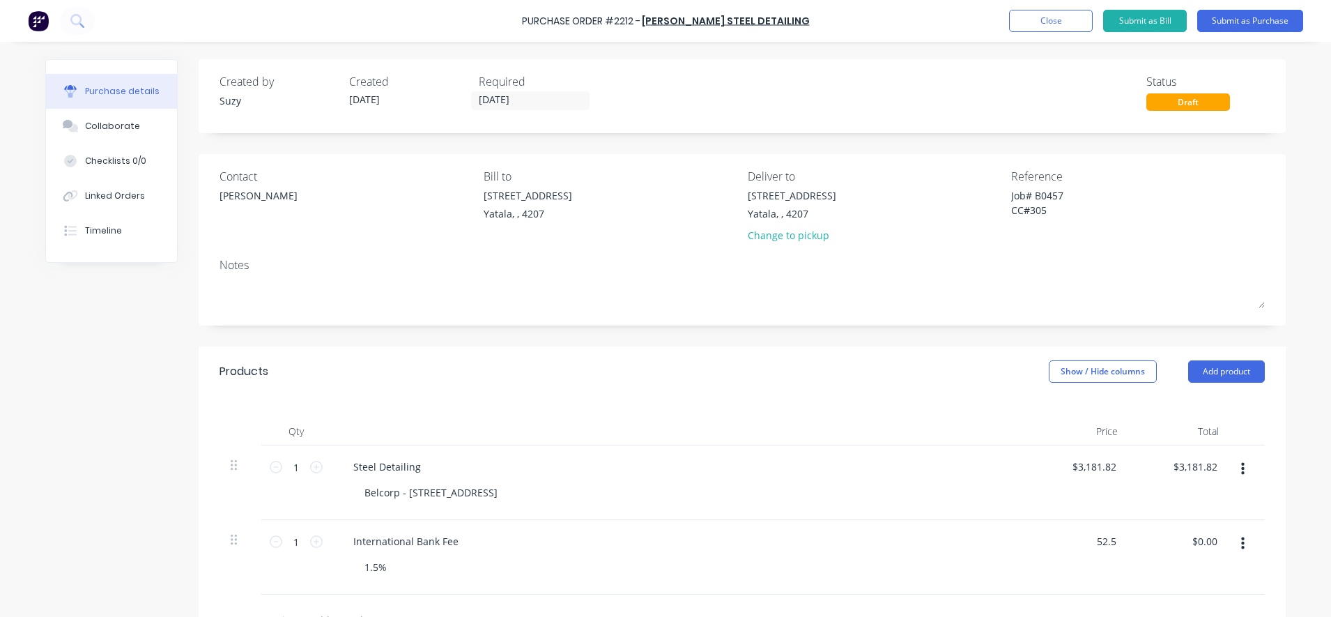
type input "52.5"
type textarea "x"
type input "$52.50"
click at [1043, 556] on div "$52.50 52.5" at bounding box center [1078, 557] width 101 height 75
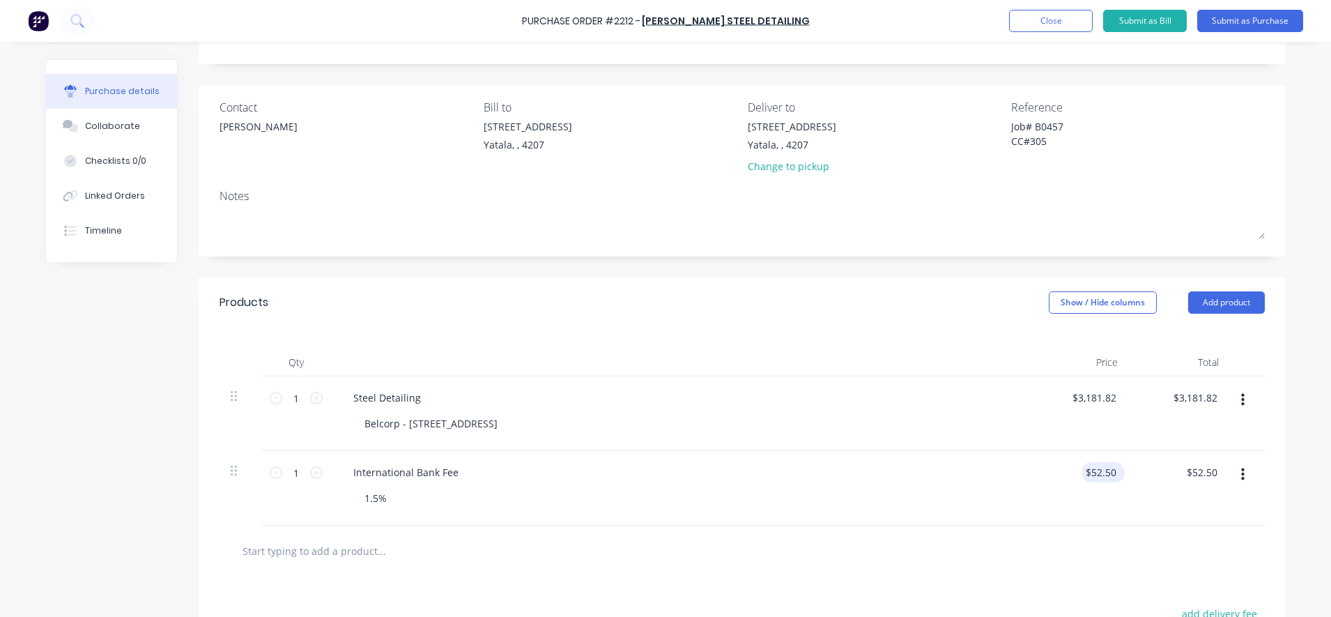
scroll to position [261, 0]
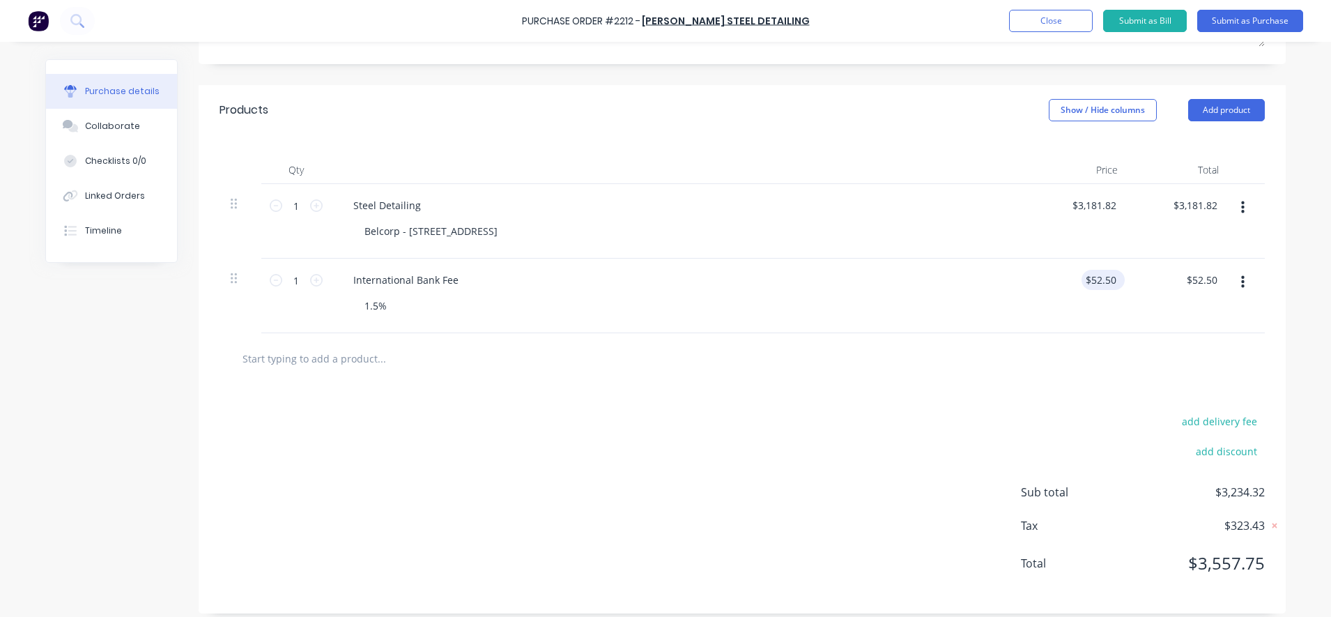
click at [1116, 280] on div "$52.50 $52.50" at bounding box center [1103, 280] width 43 height 20
type textarea "x"
click at [1107, 283] on input "52.5" at bounding box center [1106, 280] width 26 height 20
type input "5"
type input "47.73"
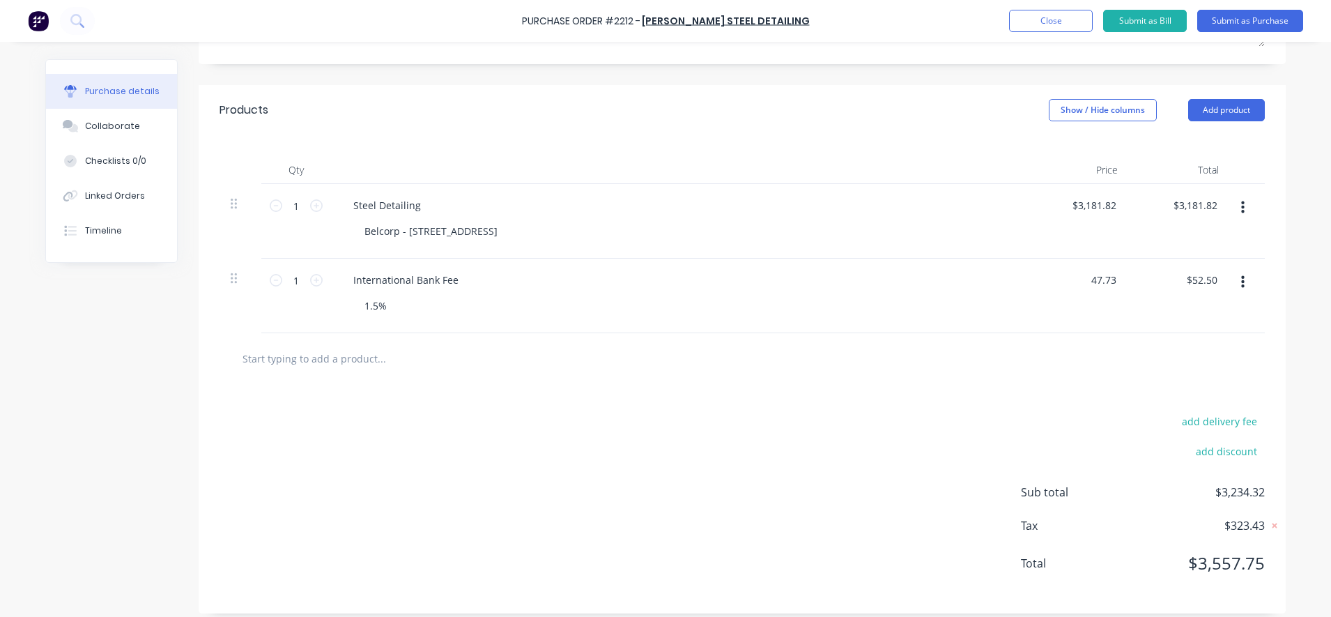
type textarea "x"
type input "$47.73"
click at [953, 349] on div at bounding box center [742, 358] width 1023 height 28
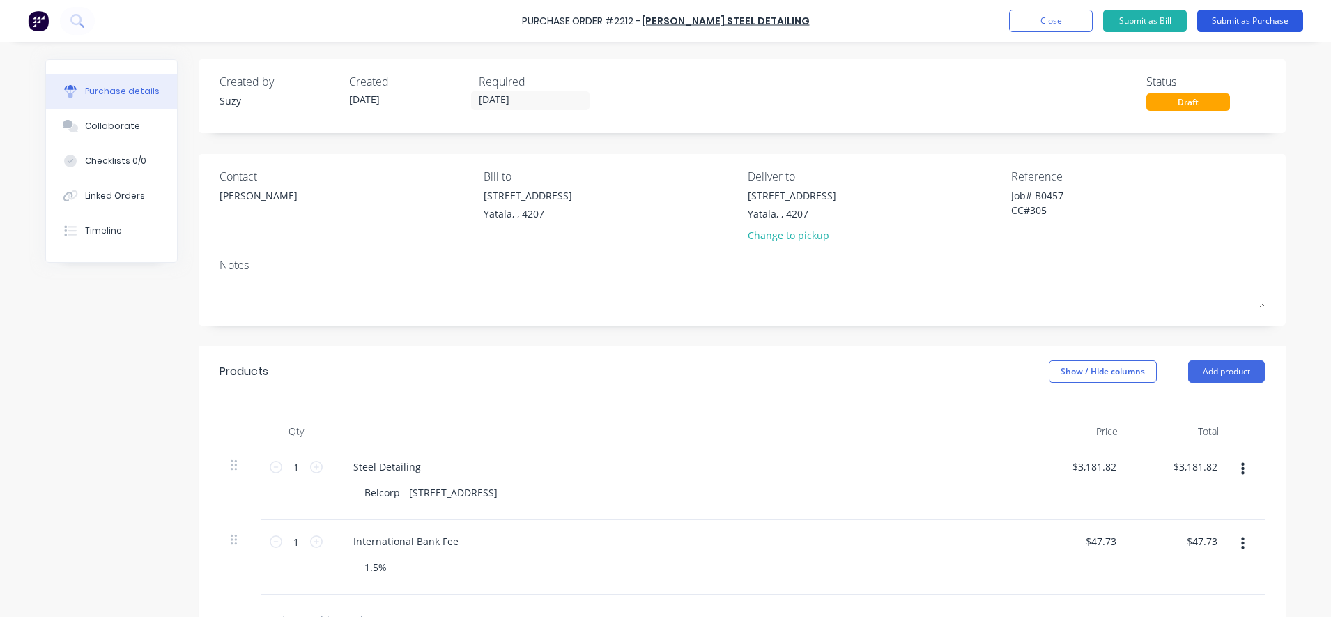
click at [1255, 23] on button "Submit as Purchase" at bounding box center [1250, 21] width 106 height 22
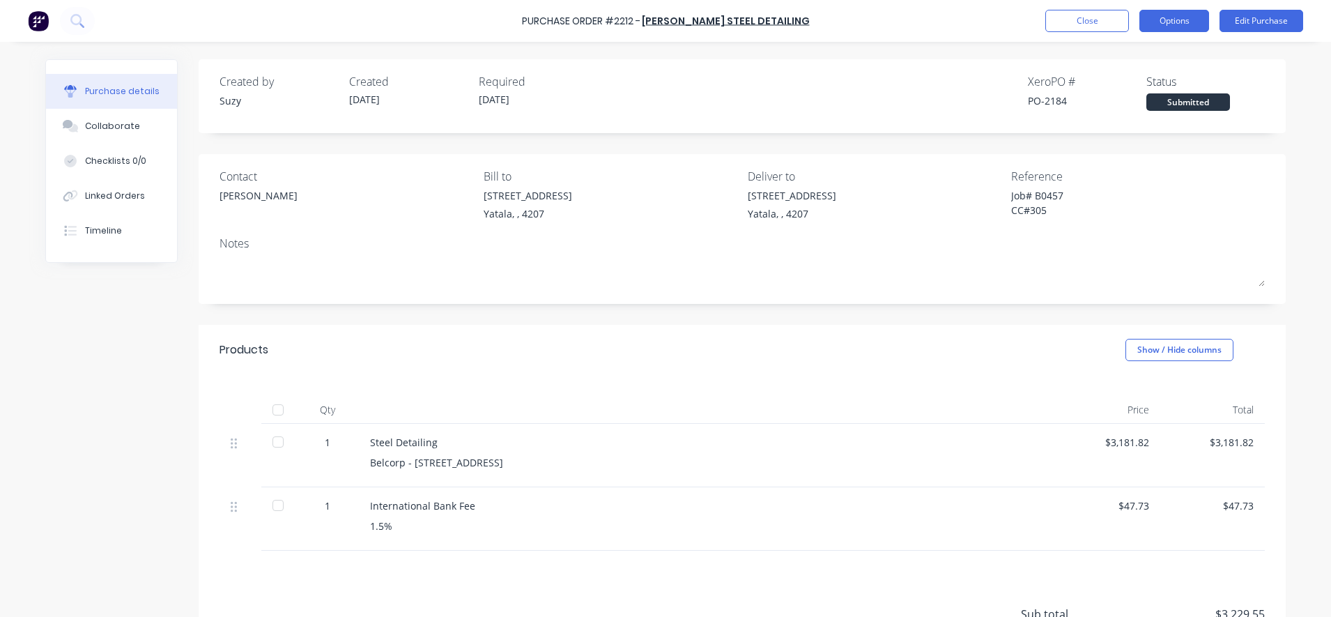
click at [1174, 24] on button "Options" at bounding box center [1174, 21] width 70 height 22
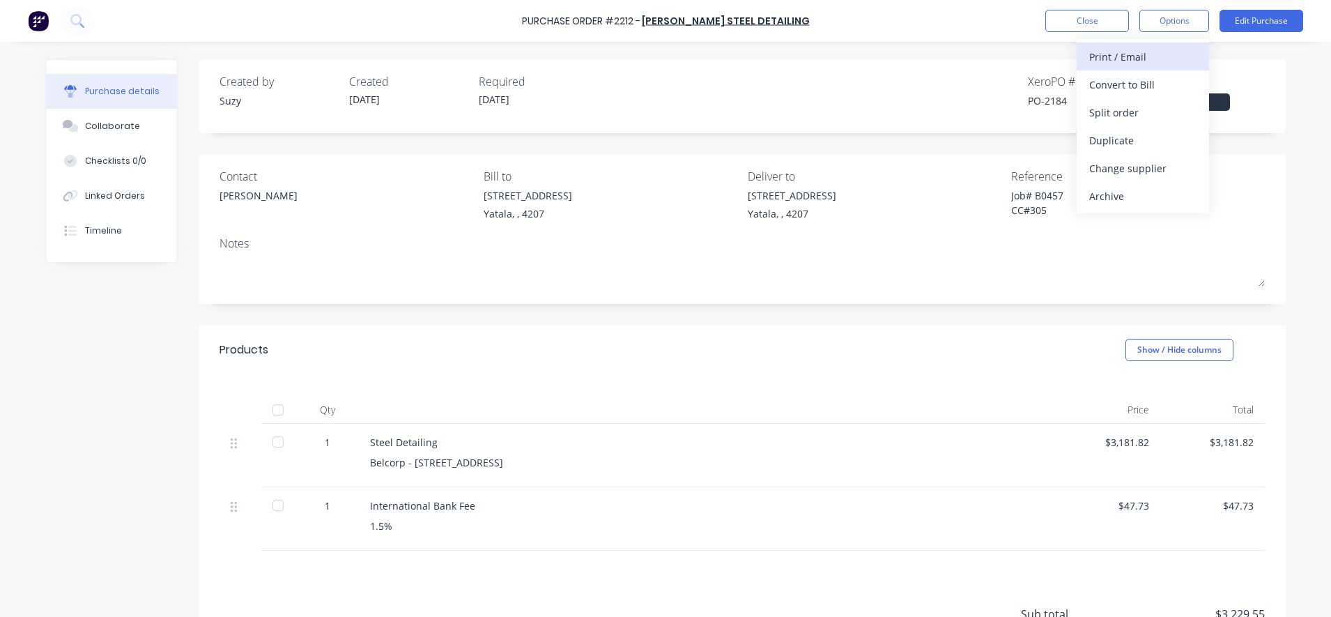
click at [1146, 58] on div "Print / Email" at bounding box center [1142, 57] width 107 height 20
click at [1114, 80] on div "With pricing" at bounding box center [1142, 85] width 107 height 20
type textarea "x"
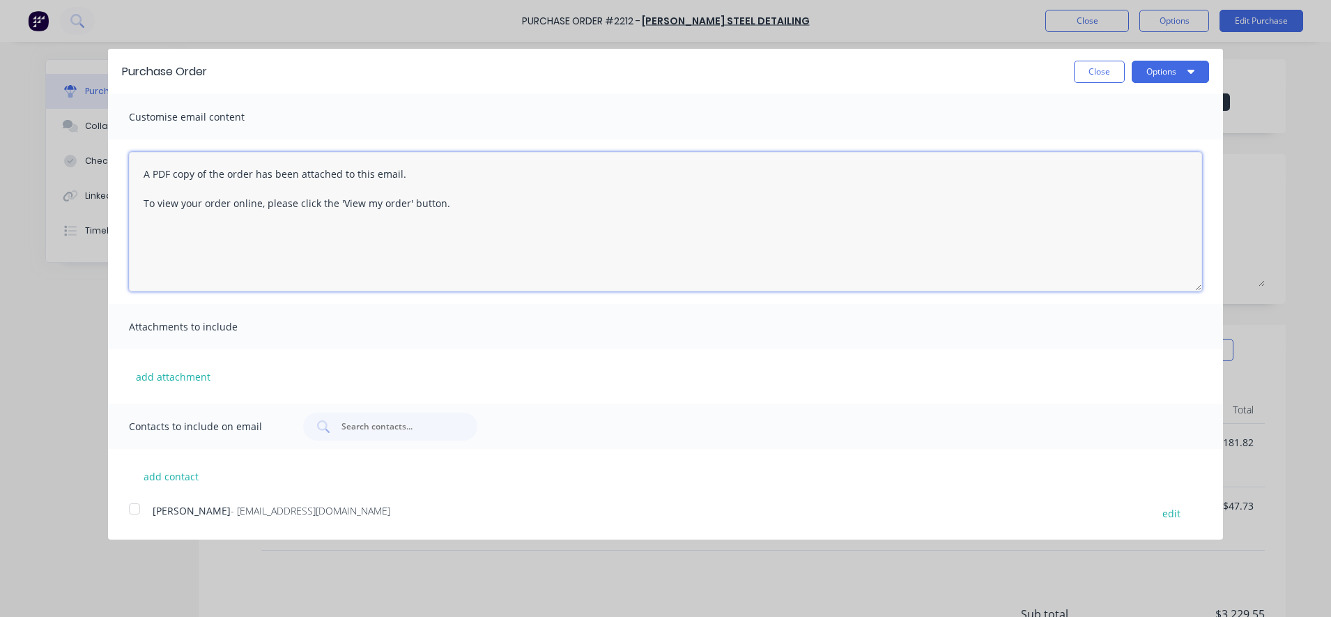
drag, startPoint x: 491, startPoint y: 231, endPoint x: 138, endPoint y: 151, distance: 362.1
click at [138, 151] on div "A PDF copy of the order has been attached to this email. To view your order onl…" at bounding box center [665, 221] width 1115 height 164
type textarea "Good mornin"
type textarea "x"
click at [369, 170] on textarea "Good morning [PERSON_NAME], Please find PO#2212 attached for B0" at bounding box center [665, 221] width 1073 height 139
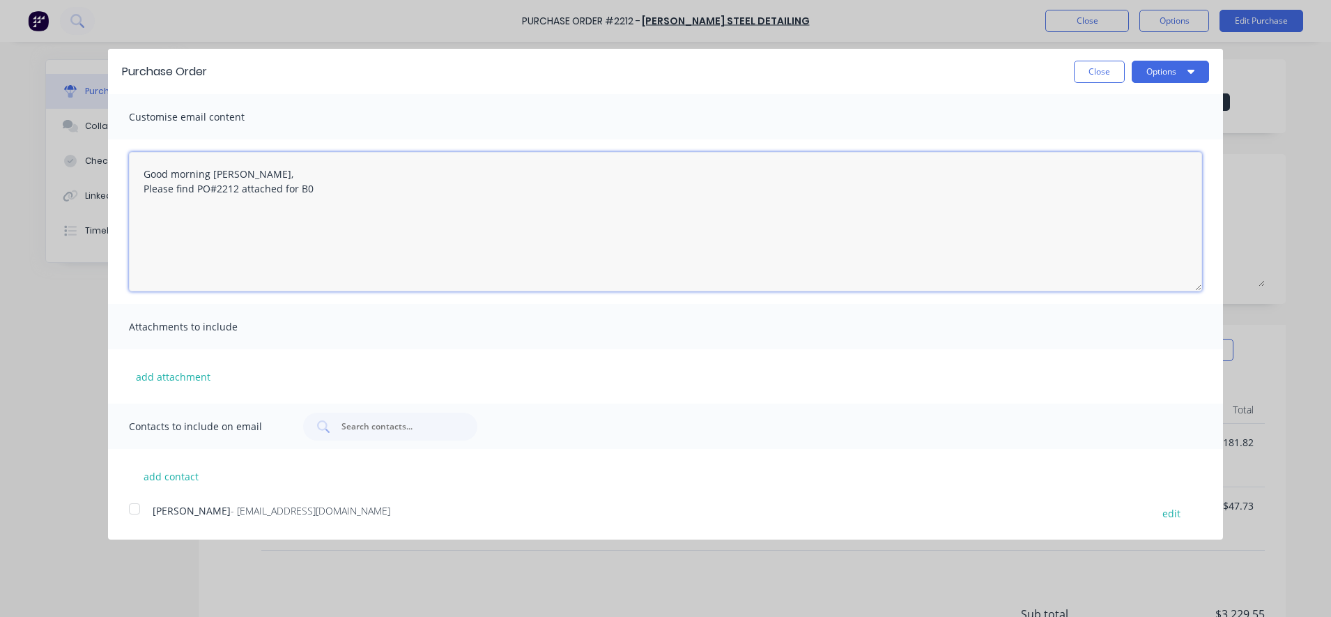
click at [369, 178] on textarea "Good morning [PERSON_NAME], Please find PO#2212 attached for B0" at bounding box center [665, 221] width 1073 height 139
click at [373, 194] on textarea "Good morning [PERSON_NAME], Please find PO#2212 attached for B0" at bounding box center [665, 221] width 1073 height 139
click at [298, 195] on textarea "Good morning [PERSON_NAME], Please find PO#2212 attached for B0457" at bounding box center [665, 221] width 1073 height 139
click at [443, 181] on textarea "Good morning [PERSON_NAME], Please find PO#2212 attached for the Steel detailin…" at bounding box center [665, 221] width 1073 height 139
click at [442, 197] on textarea "Good morning [PERSON_NAME], Please find PO#2212 attached for the Steel detailin…" at bounding box center [665, 221] width 1073 height 139
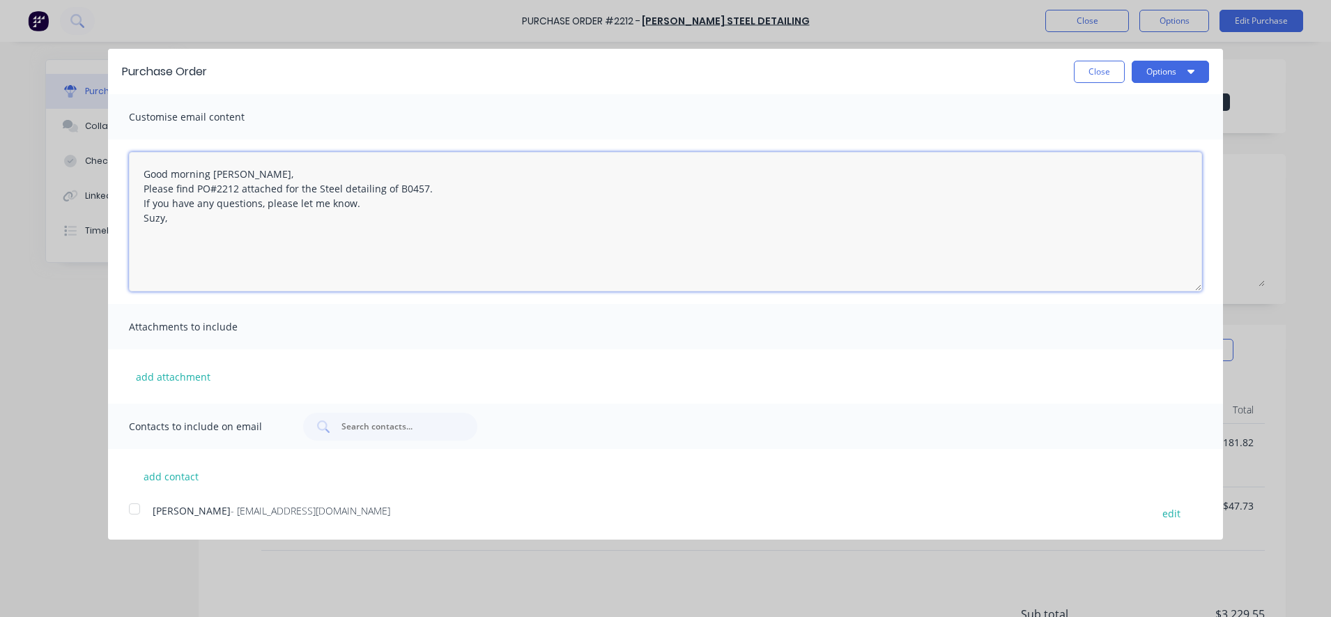
click at [431, 211] on textarea "Good morning [PERSON_NAME], Please find PO#2212 attached for the Steel detailin…" at bounding box center [665, 221] width 1073 height 139
click at [417, 201] on textarea "Good morning [PERSON_NAME], Please find PO#2212 attached for the Steel detailin…" at bounding box center [665, 221] width 1073 height 139
click at [387, 232] on textarea "Good morning [PERSON_NAME], Please find PO#2212 attached for the Steel detailin…" at bounding box center [665, 221] width 1073 height 139
click at [132, 516] on div at bounding box center [135, 509] width 28 height 28
click at [406, 202] on textarea "Good morning [PERSON_NAME], Please find PO#2212 attached for the Steel detailin…" at bounding box center [665, 221] width 1073 height 139
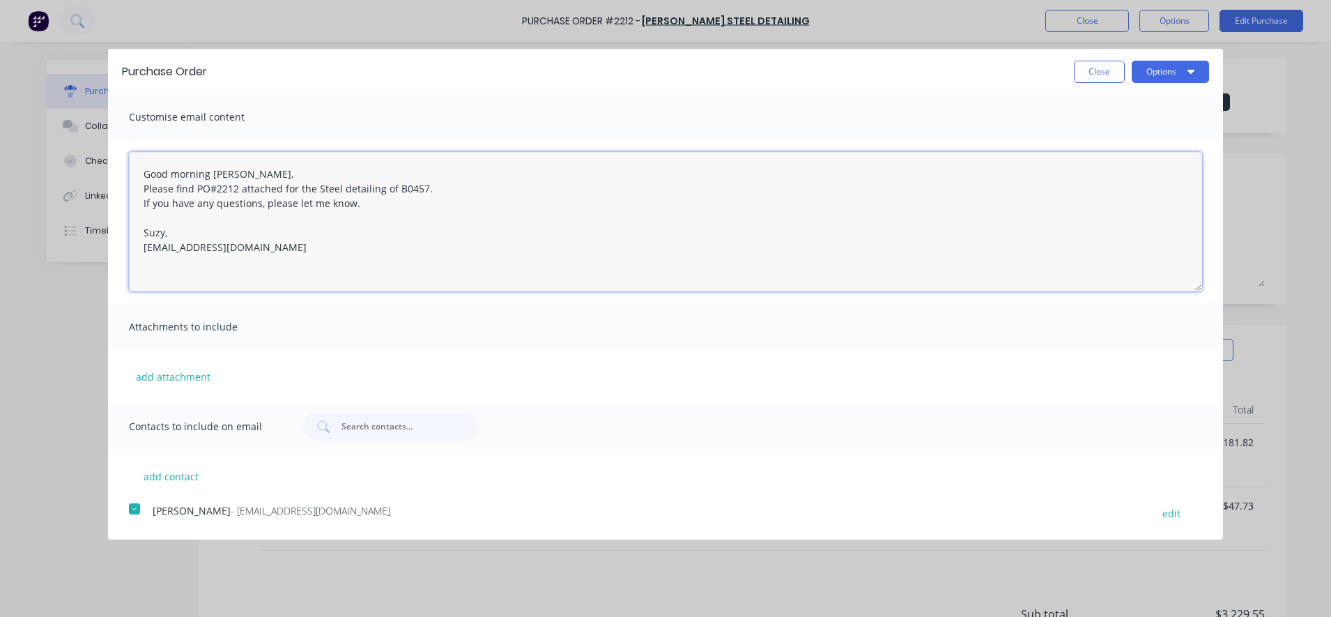
click at [443, 192] on textarea "Good morning [PERSON_NAME], Please find PO#2212 attached for the Steel detailin…" at bounding box center [665, 221] width 1073 height 139
type textarea "Good morning [PERSON_NAME], Please find PO#2212 attached for the Steel detailin…"
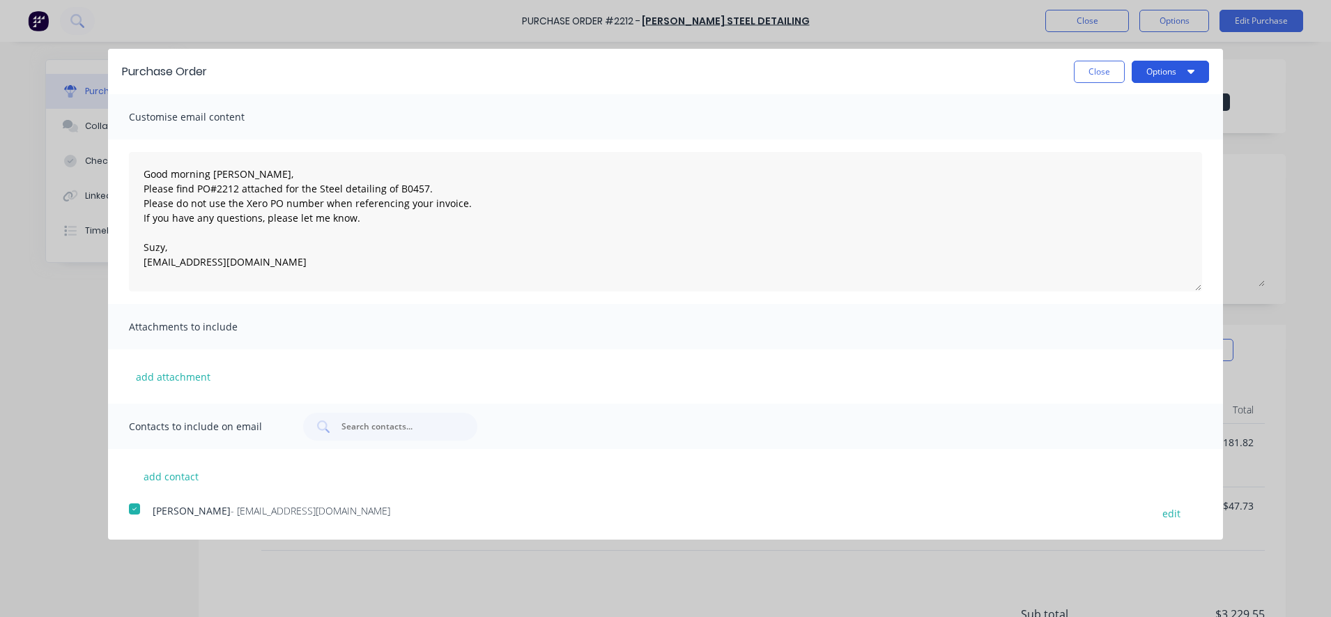
click at [1152, 74] on button "Options" at bounding box center [1170, 72] width 77 height 22
click at [1128, 134] on div "Email" at bounding box center [1142, 135] width 107 height 20
type textarea "x"
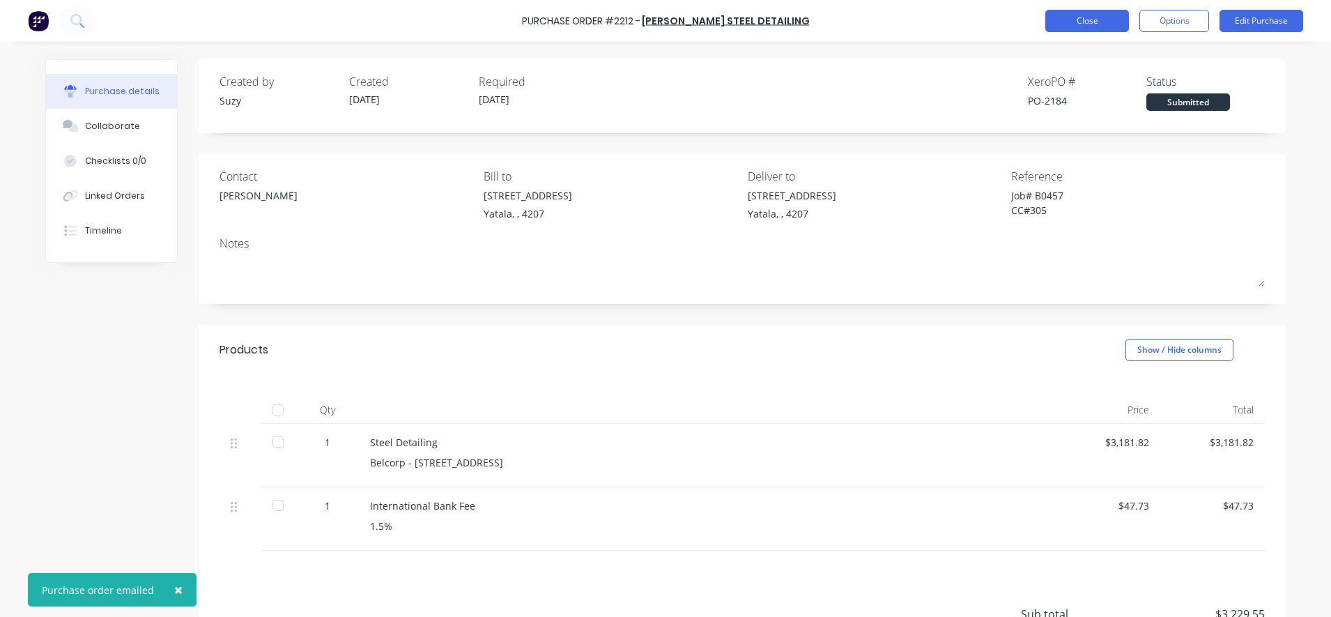
click at [1095, 21] on button "Close" at bounding box center [1087, 21] width 84 height 22
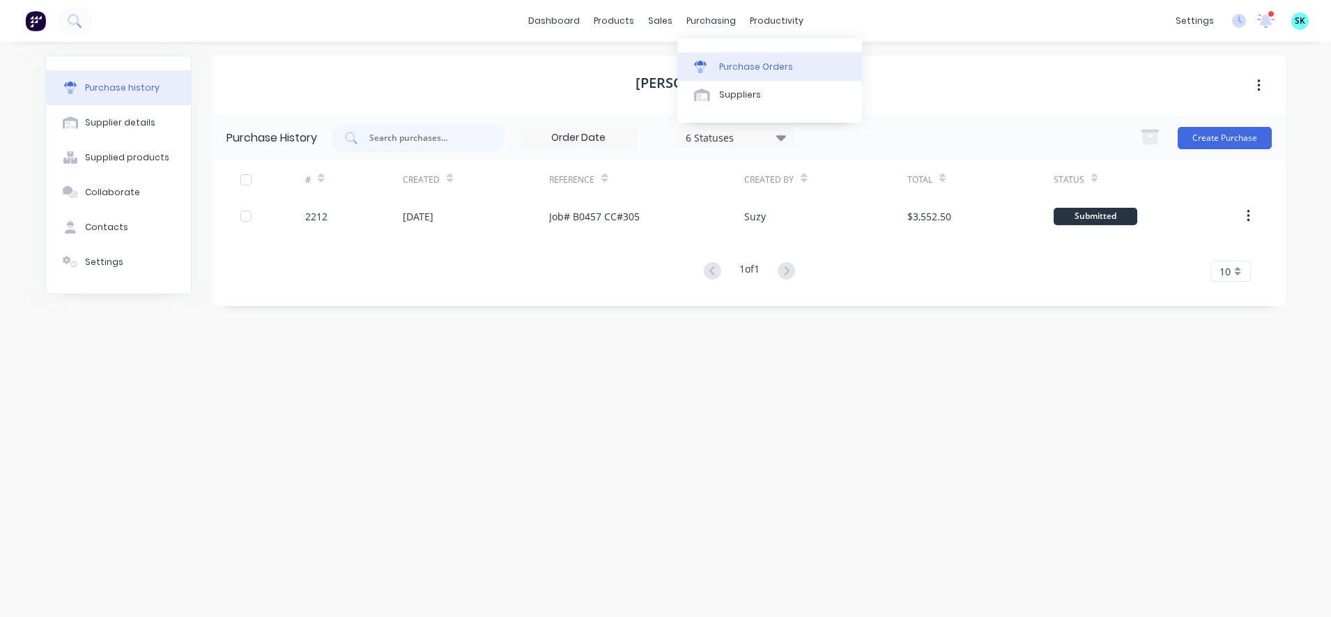
click at [701, 60] on link "Purchase Orders" at bounding box center [769, 66] width 185 height 28
